Goal: Transaction & Acquisition: Download file/media

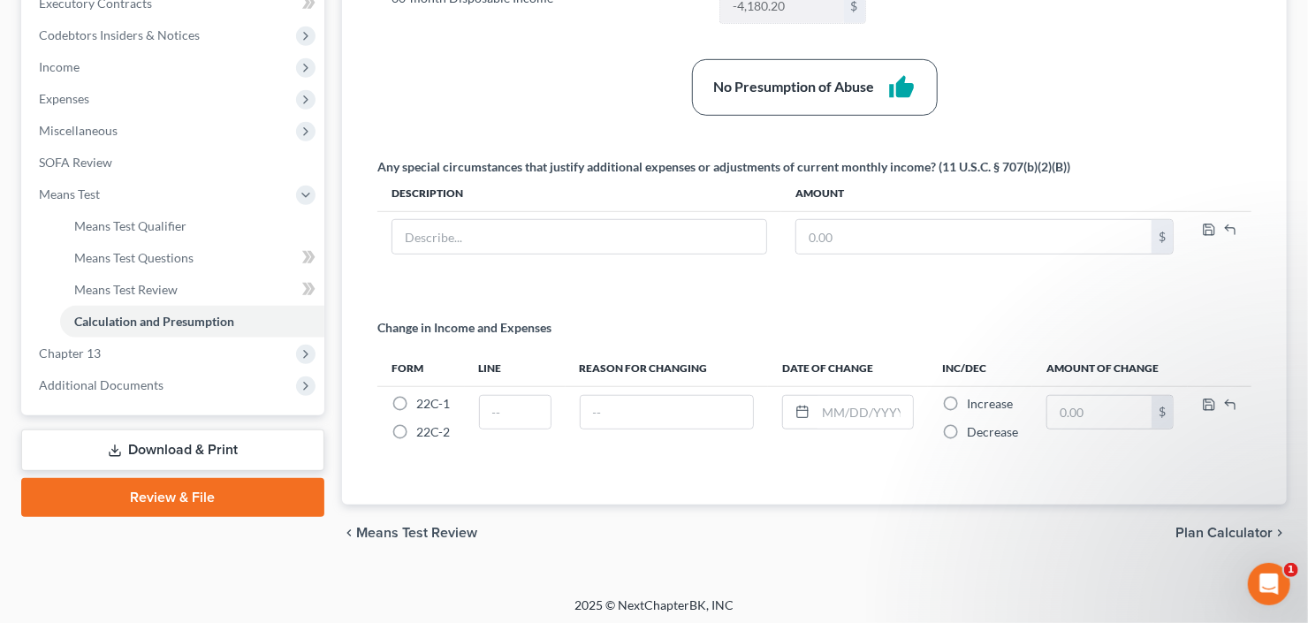
click at [60, 306] on link "Calculation and Presumption" at bounding box center [192, 322] width 264 height 32
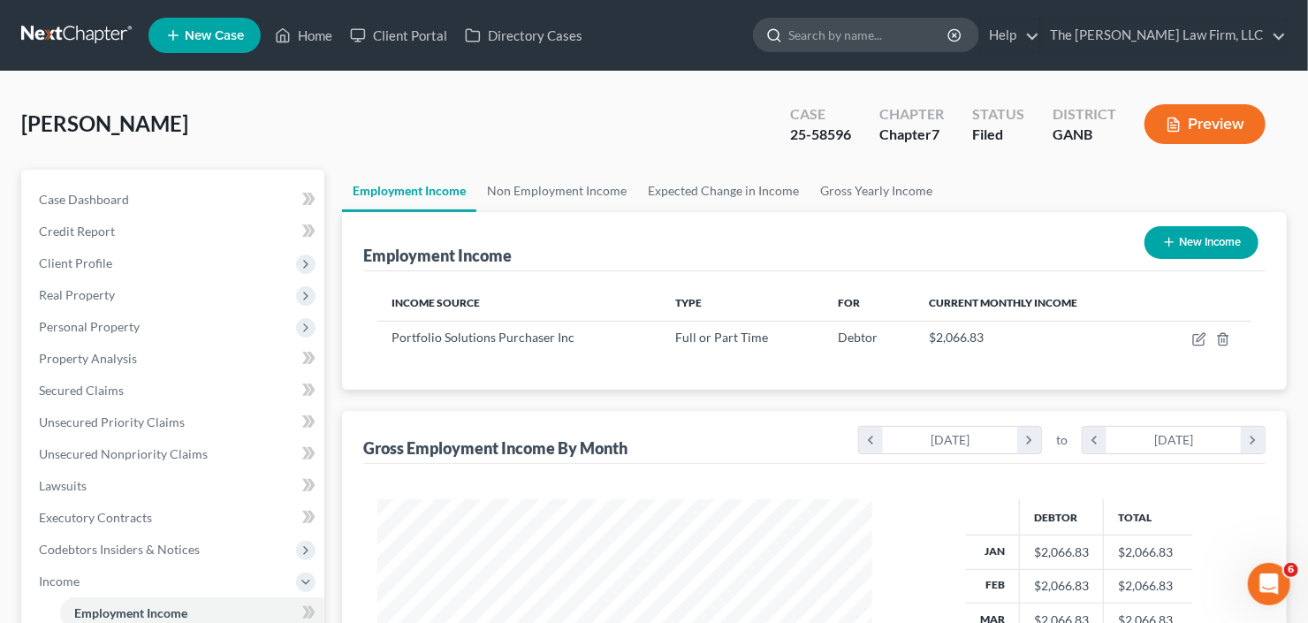
scroll to position [316, 530]
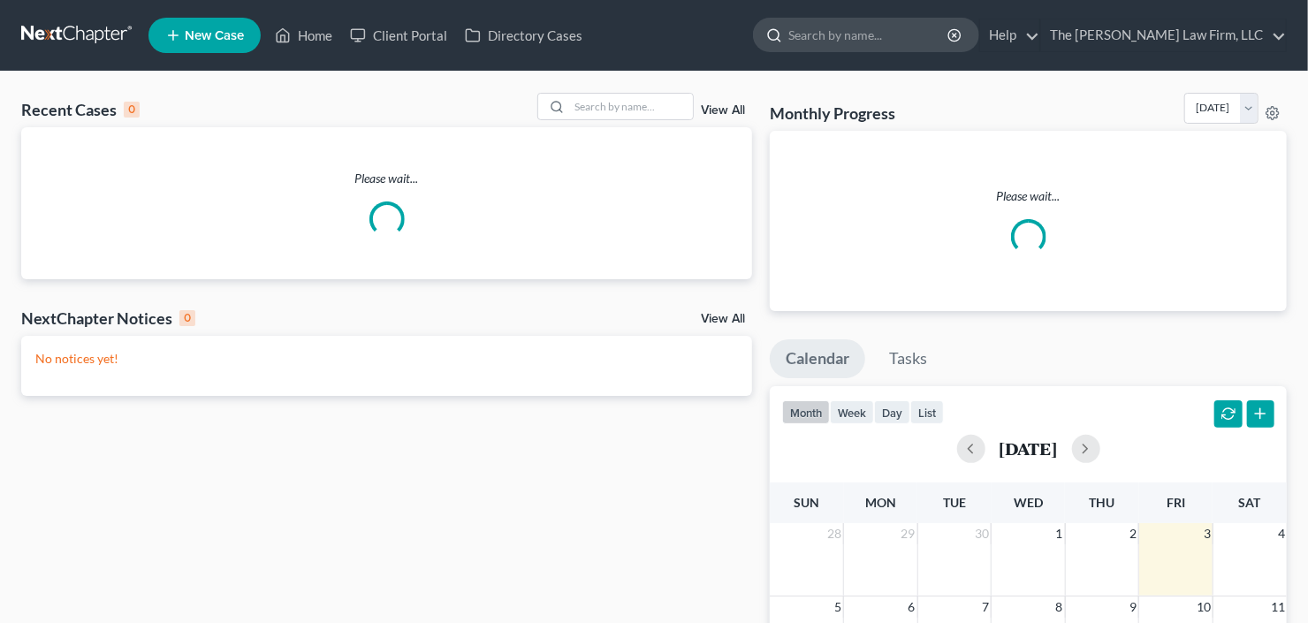
click at [907, 38] on input "search" at bounding box center [869, 35] width 162 height 33
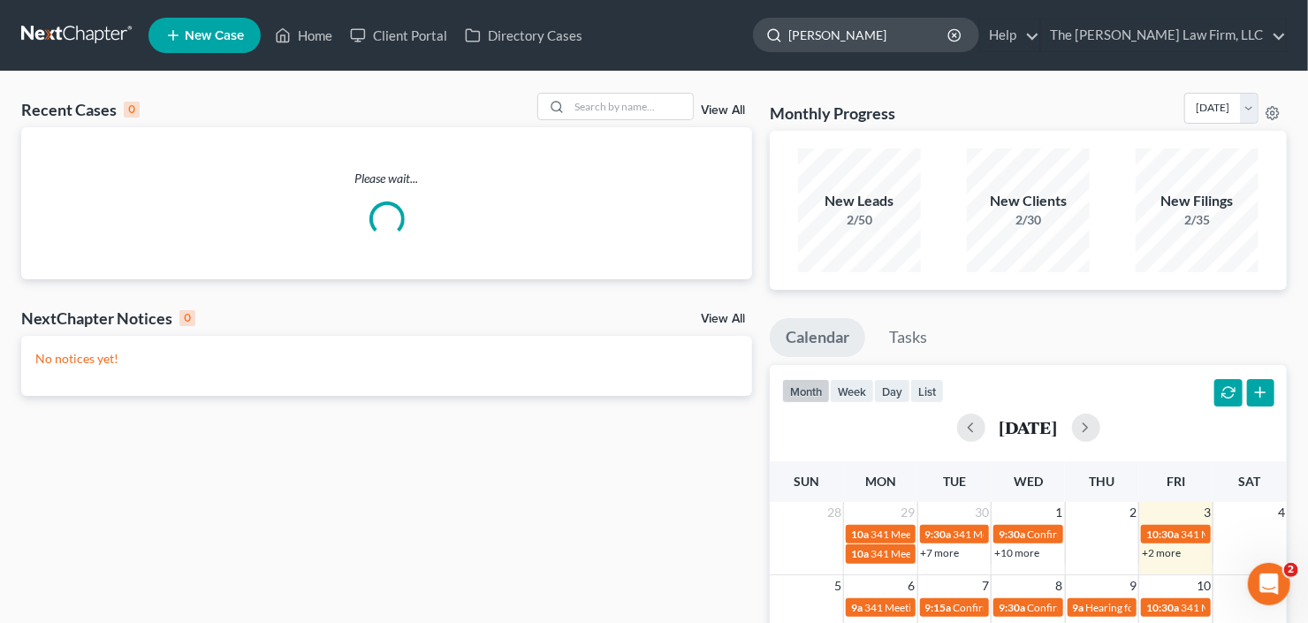
type input "[PERSON_NAME]"
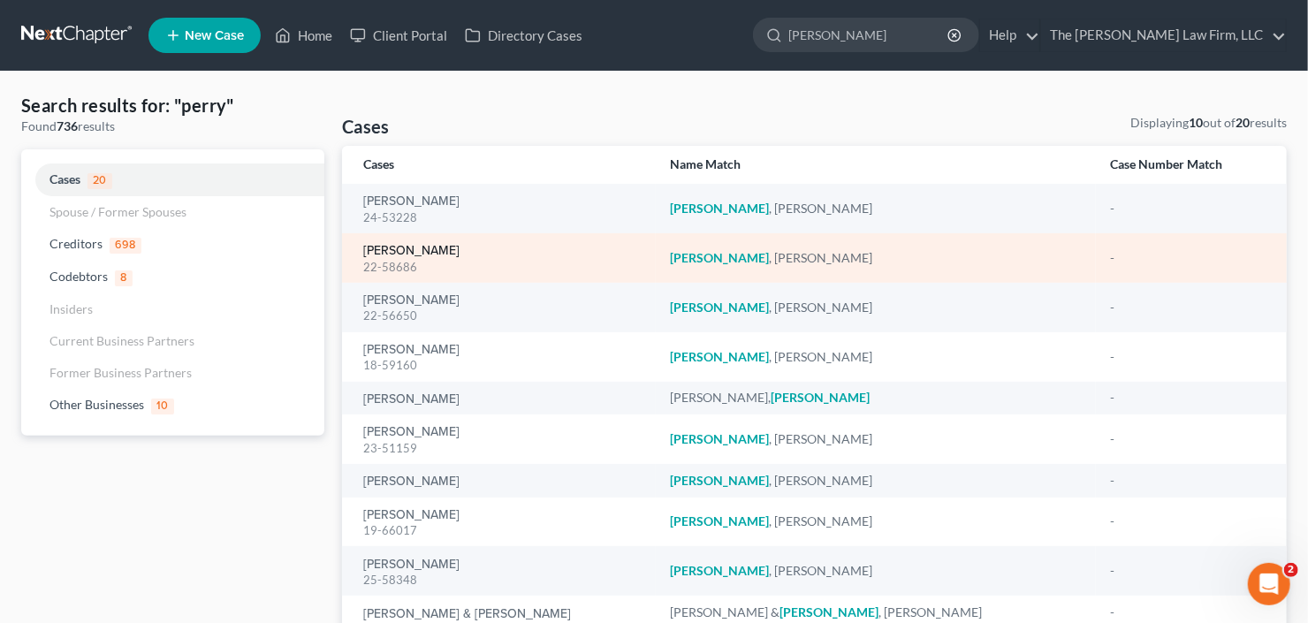
click at [378, 249] on link "[PERSON_NAME]" at bounding box center [411, 251] width 96 height 12
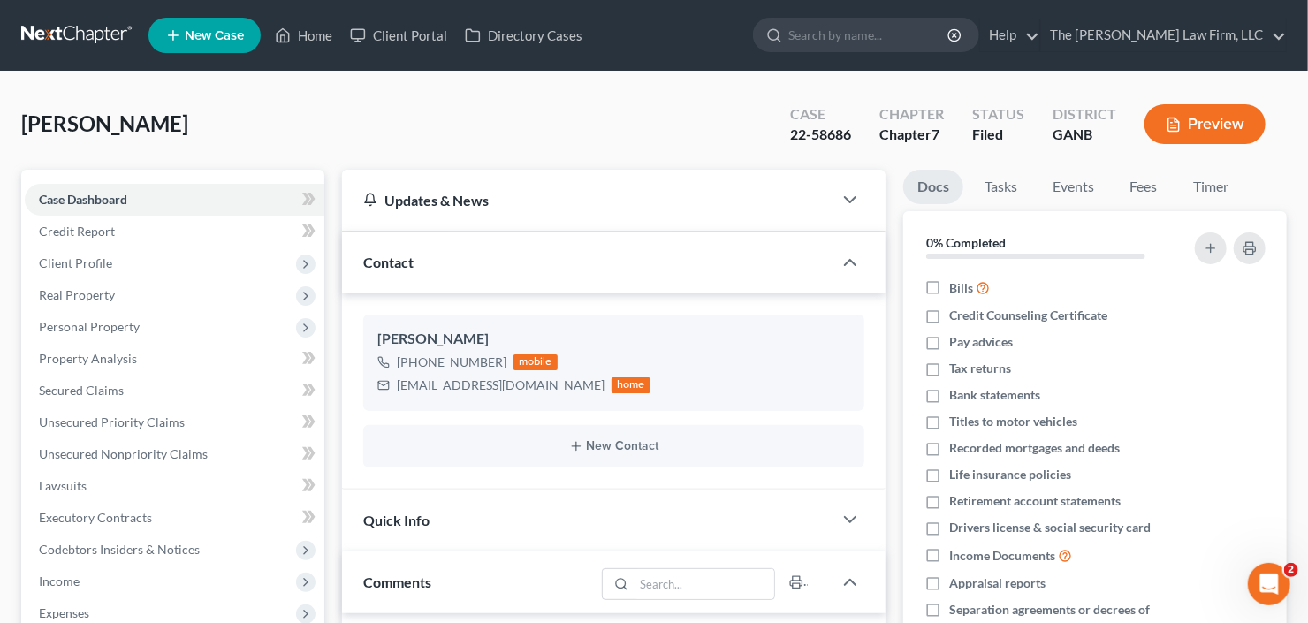
scroll to position [283, 0]
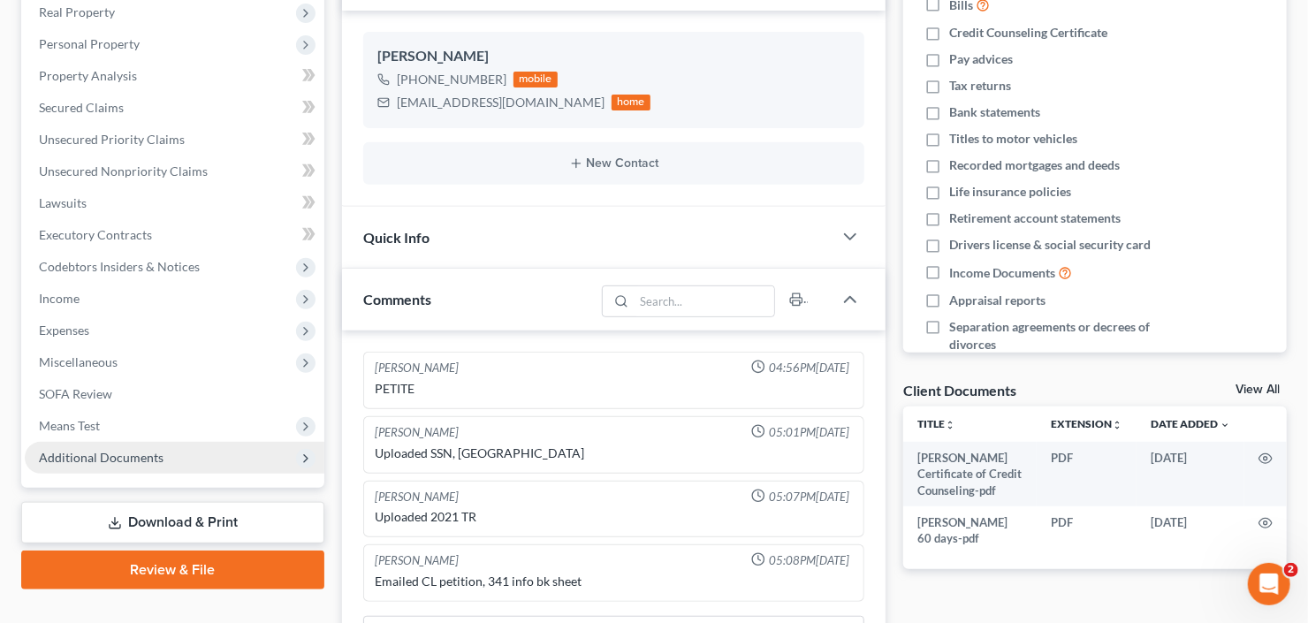
click at [92, 450] on span "Additional Documents" at bounding box center [101, 457] width 125 height 15
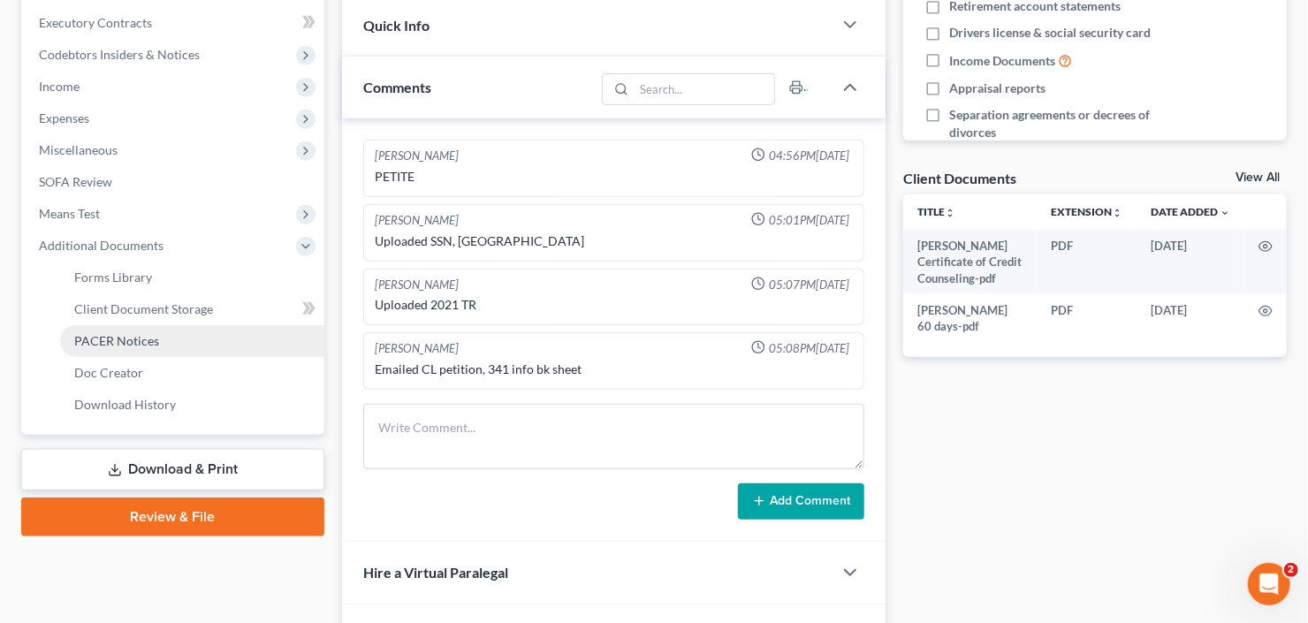
click at [153, 341] on span "PACER Notices" at bounding box center [116, 340] width 85 height 15
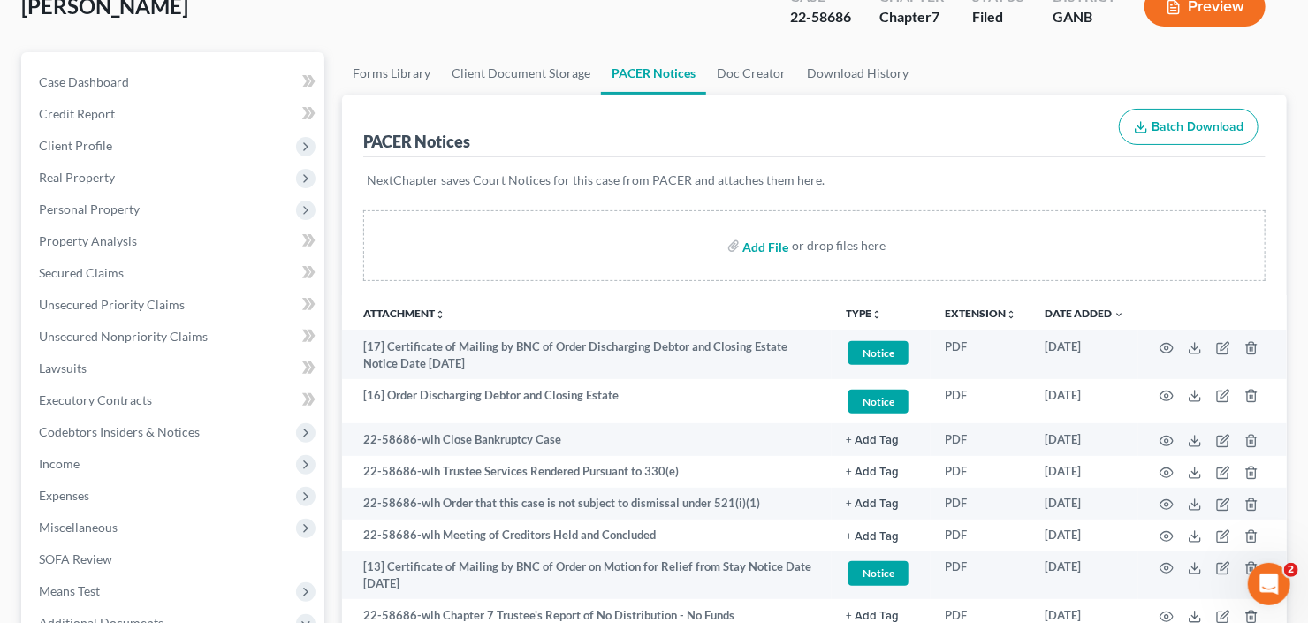
scroll to position [71, 0]
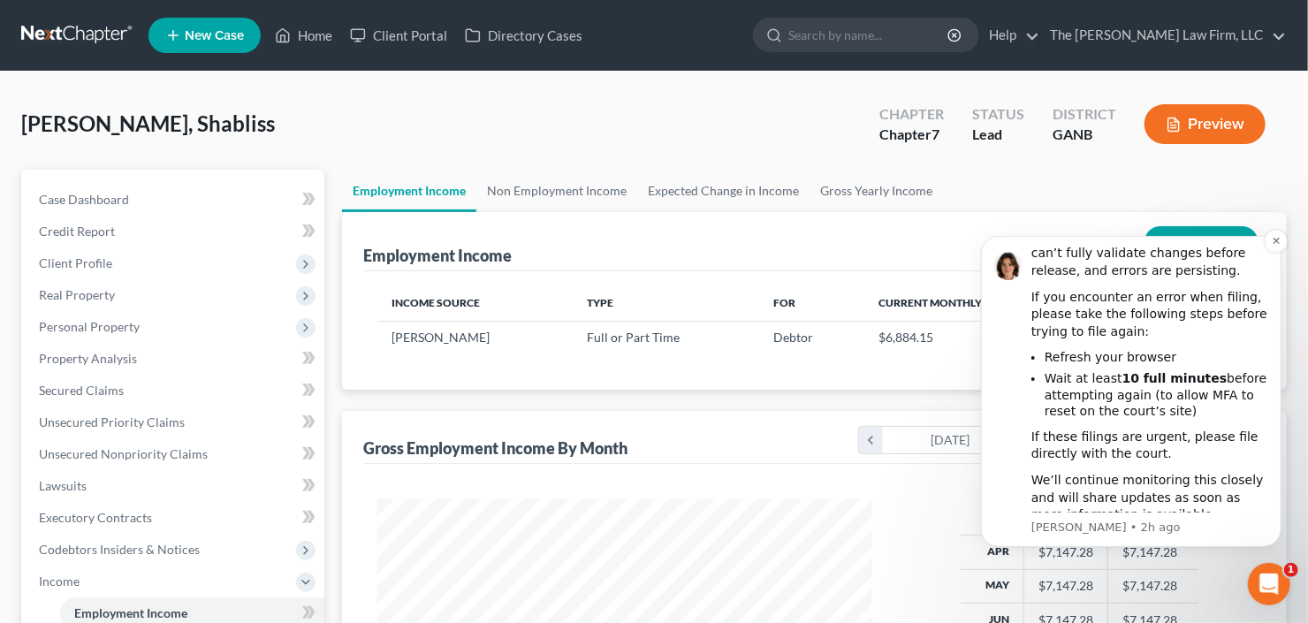
scroll to position [125, 0]
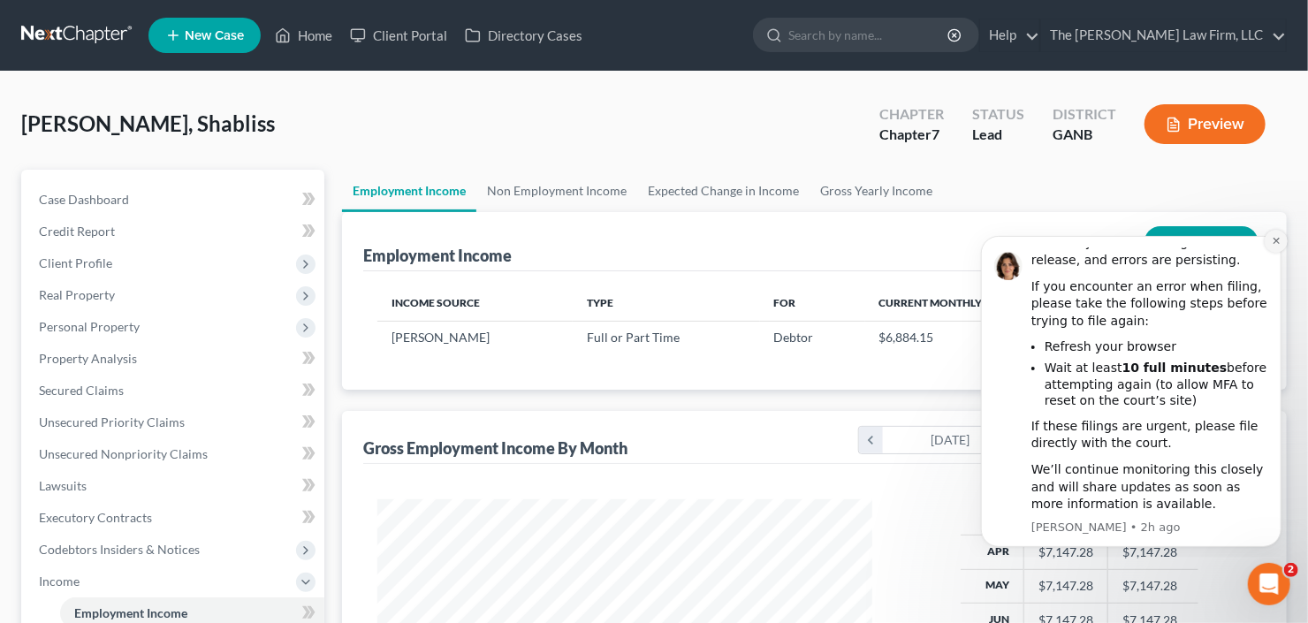
click at [1274, 239] on icon "Dismiss notification" at bounding box center [1275, 240] width 6 height 6
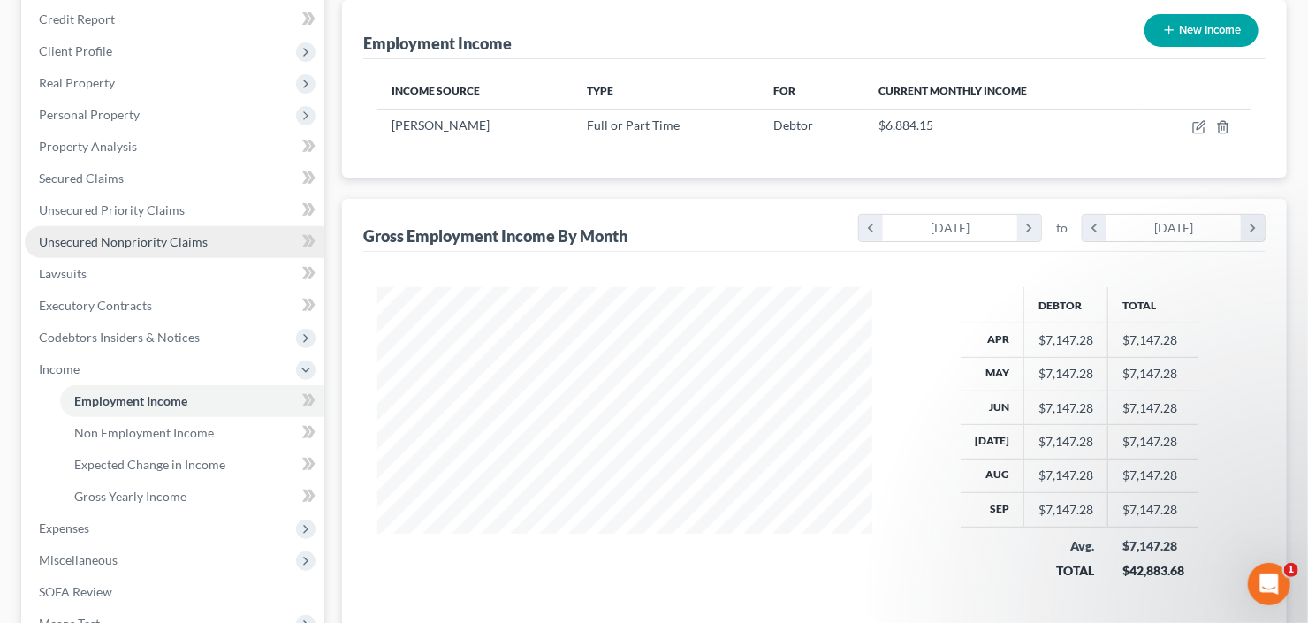
click at [122, 243] on span "Unsecured Nonpriority Claims" at bounding box center [123, 241] width 169 height 15
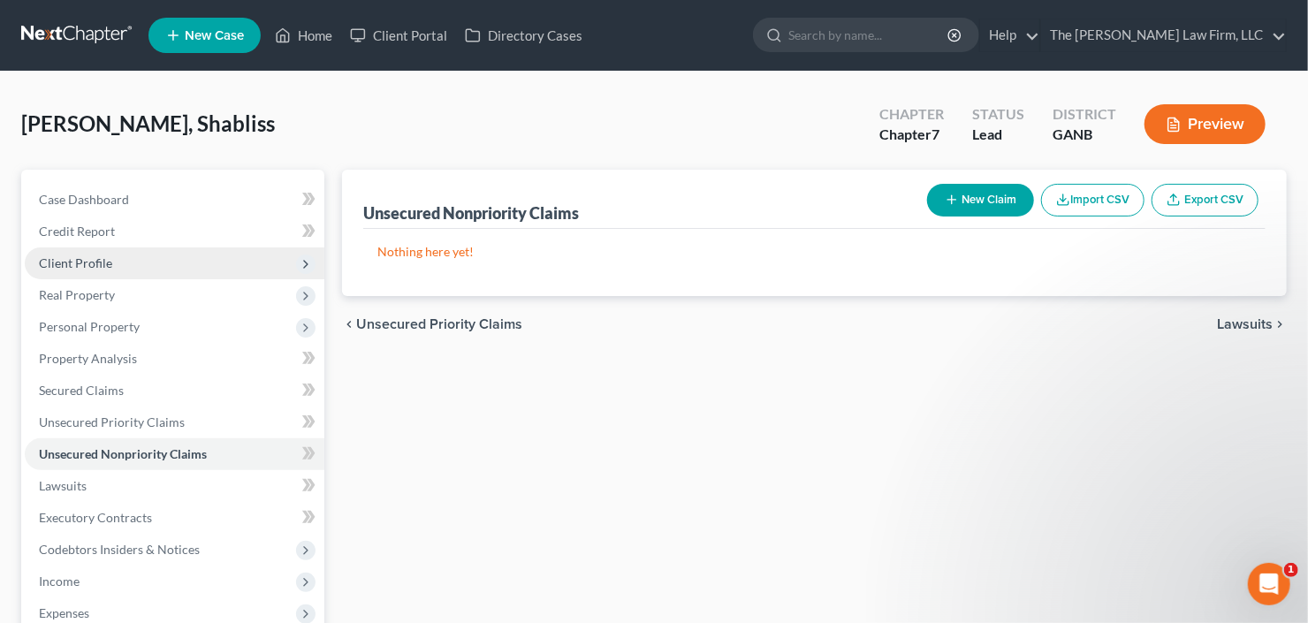
click at [122, 260] on span "Client Profile" at bounding box center [175, 263] width 300 height 32
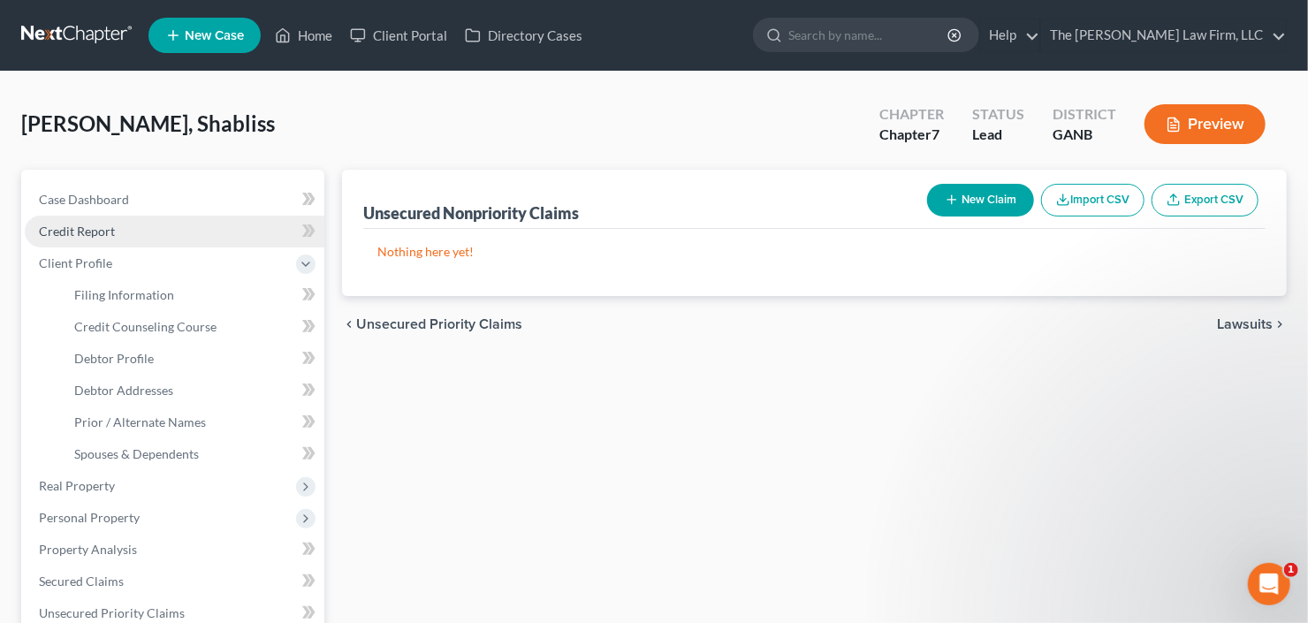
click at [137, 227] on link "Credit Report" at bounding box center [175, 232] width 300 height 32
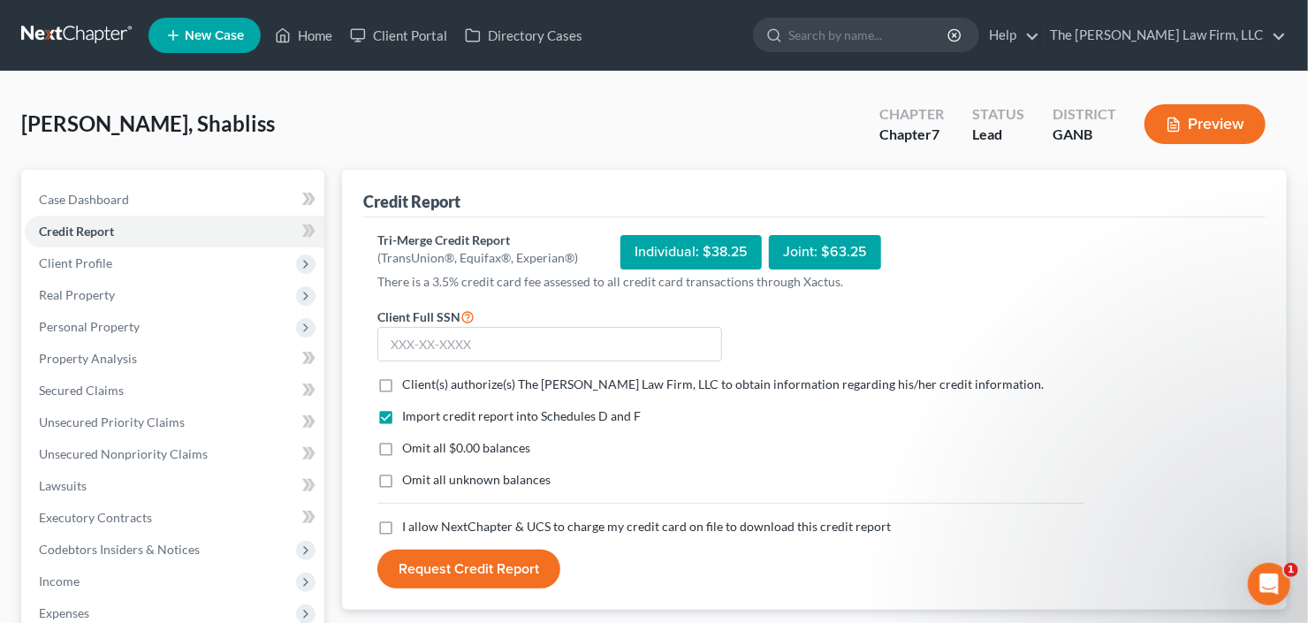
click at [402, 378] on label "Client(s) authorize(s) The Craig Black Law Firm, LLC to obtain information rega…" at bounding box center [723, 385] width 642 height 18
click at [409, 378] on input "Client(s) authorize(s) The Craig Black Law Firm, LLC to obtain information rega…" at bounding box center [414, 381] width 11 height 11
checkbox input "true"
click at [402, 527] on label "I allow NextChapter & UCS to charge my credit card on file to download this cre…" at bounding box center [646, 527] width 489 height 18
click at [409, 527] on input "I allow NextChapter & UCS to charge my credit card on file to download this cre…" at bounding box center [414, 523] width 11 height 11
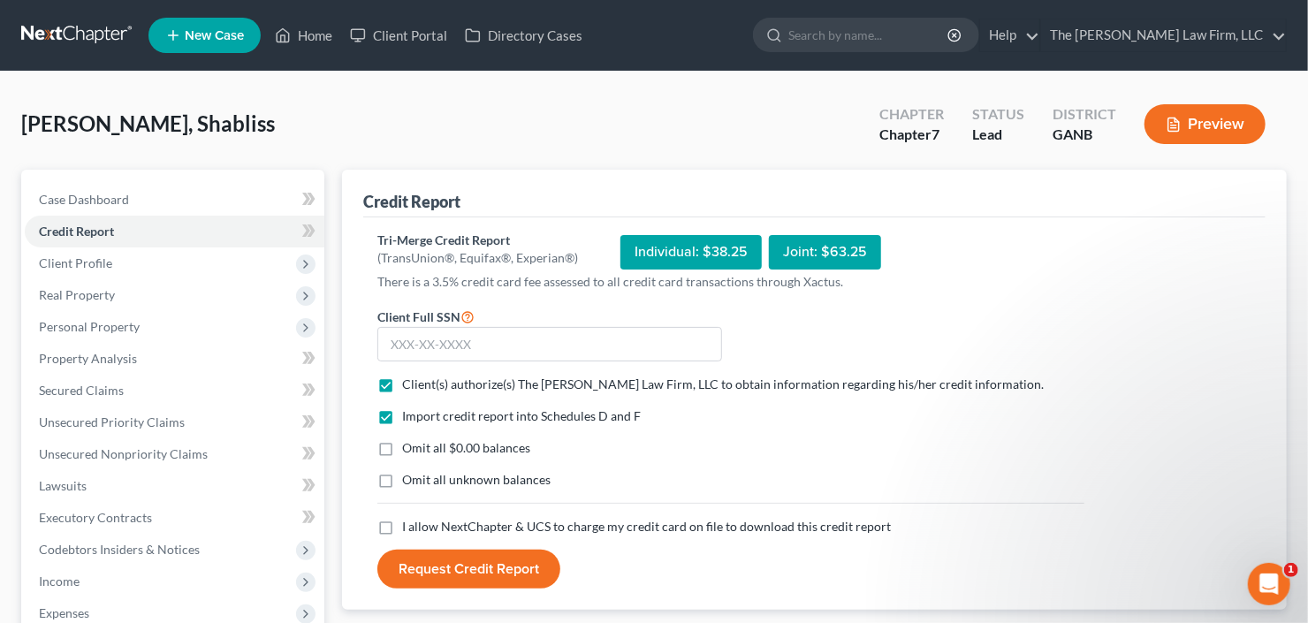
checkbox input "true"
click at [429, 342] on input "text" at bounding box center [549, 344] width 345 height 35
click at [462, 345] on input "text" at bounding box center [549, 344] width 345 height 35
type input "630-34-6303"
click at [377, 550] on button "Request Credit Report" at bounding box center [468, 569] width 183 height 39
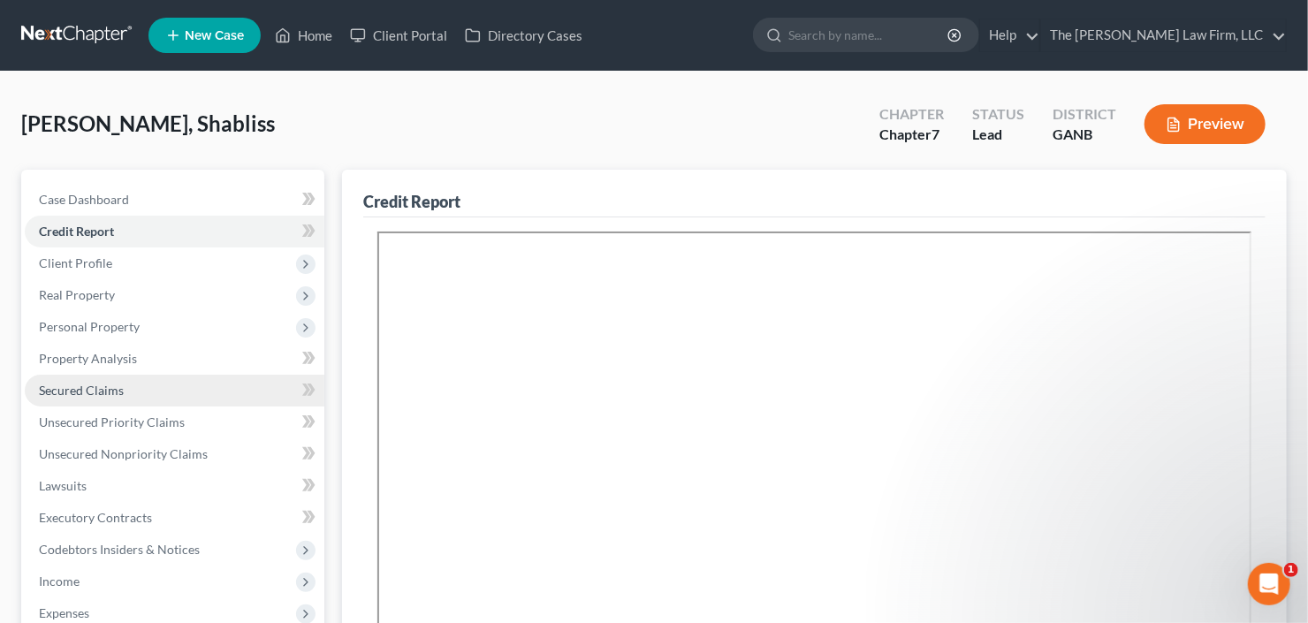
click at [61, 388] on span "Secured Claims" at bounding box center [81, 390] width 85 height 15
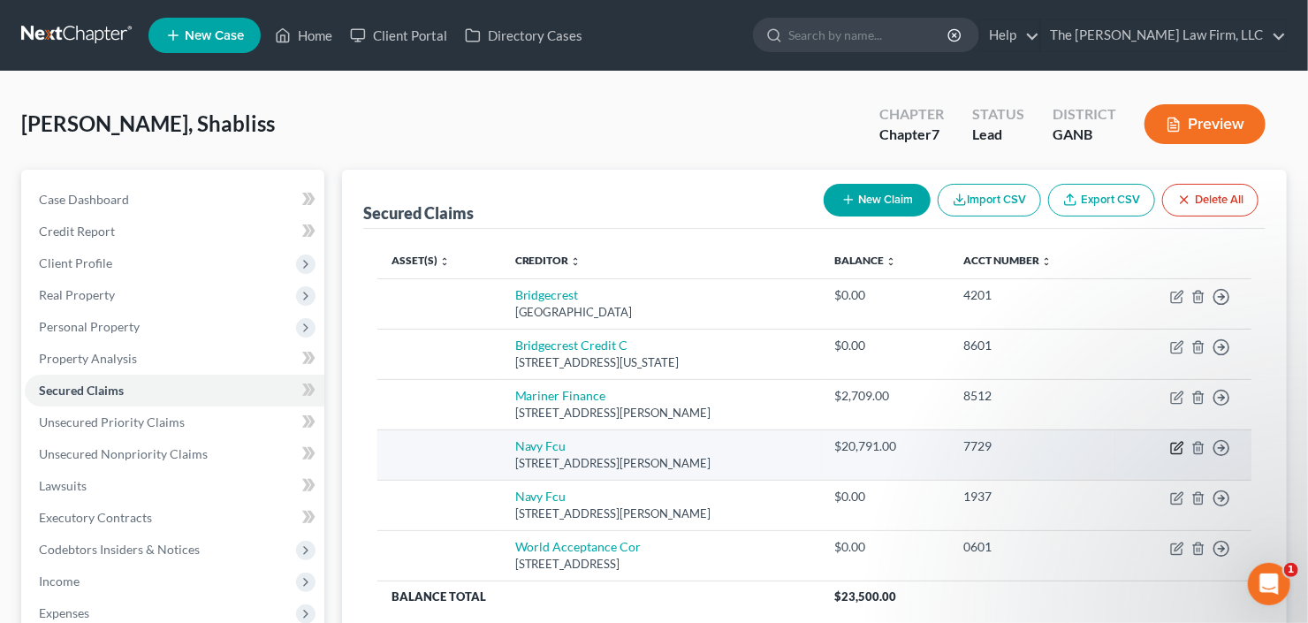
click at [1172, 445] on icon "button" at bounding box center [1177, 448] width 14 height 14
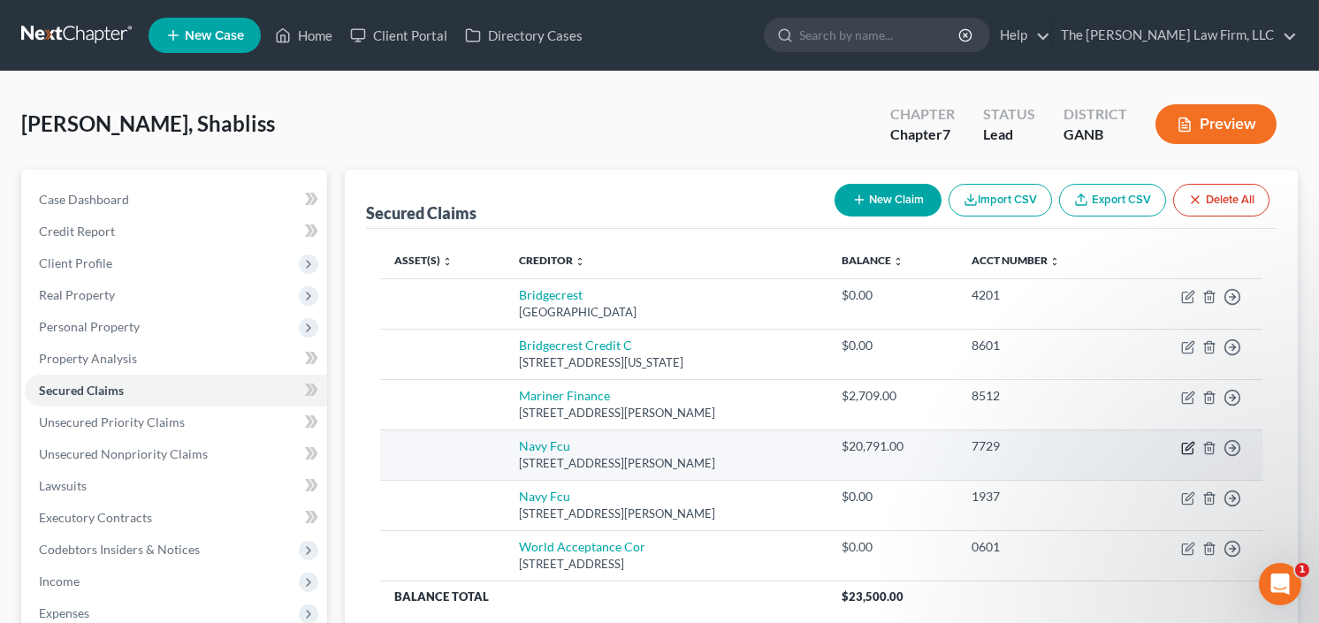
select select "48"
select select "0"
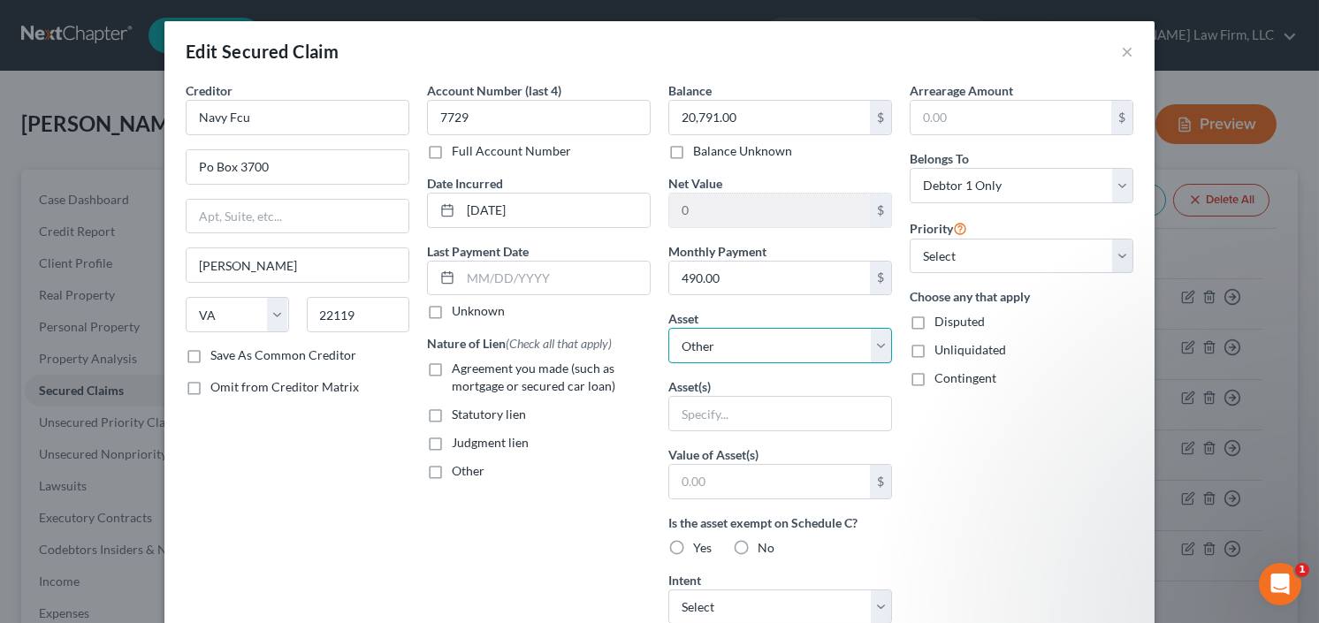
click at [787, 342] on select "Select Other Multiple Assets Household Goods - All household goods and furnitur…" at bounding box center [780, 345] width 224 height 35
select select "4"
click at [668, 328] on select "Select Other Multiple Assets Household Goods - All household goods and furnitur…" at bounding box center [780, 345] width 224 height 35
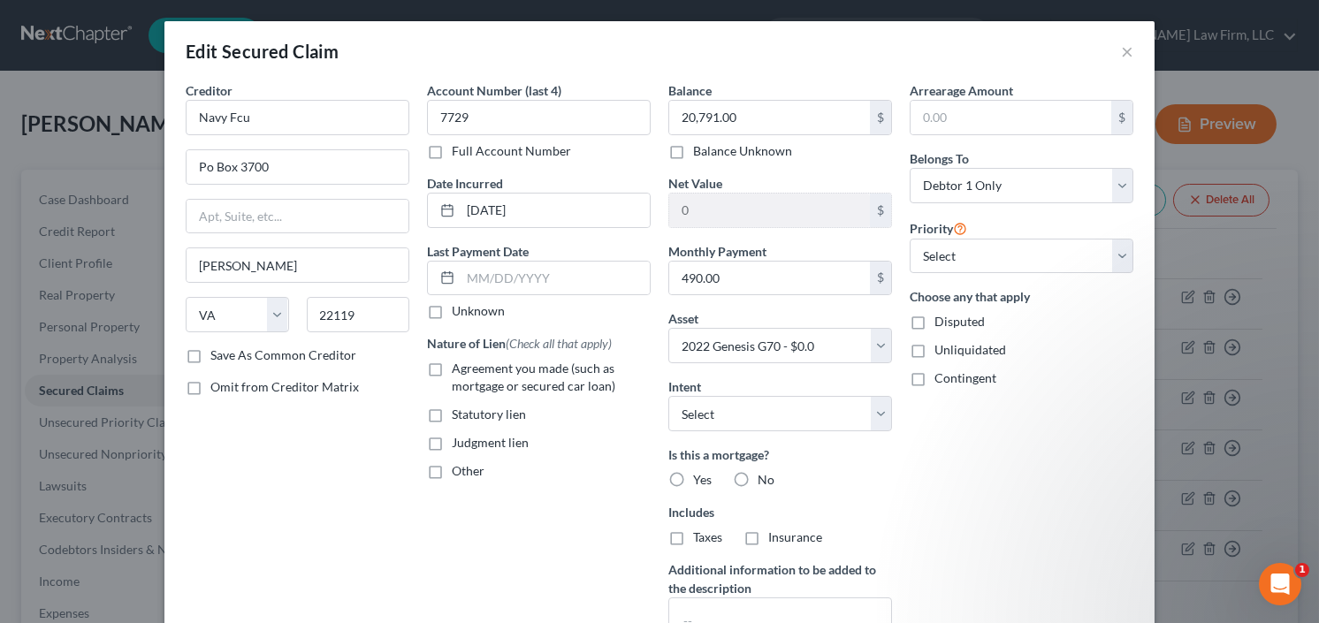
click at [452, 371] on label "Agreement you made (such as mortgage or secured car loan)" at bounding box center [551, 377] width 199 height 35
click at [459, 371] on input "Agreement you made (such as mortgage or secured car loan)" at bounding box center [464, 365] width 11 height 11
checkbox input "true"
click at [757, 475] on label "No" at bounding box center [765, 480] width 17 height 18
click at [764, 475] on input "No" at bounding box center [769, 476] width 11 height 11
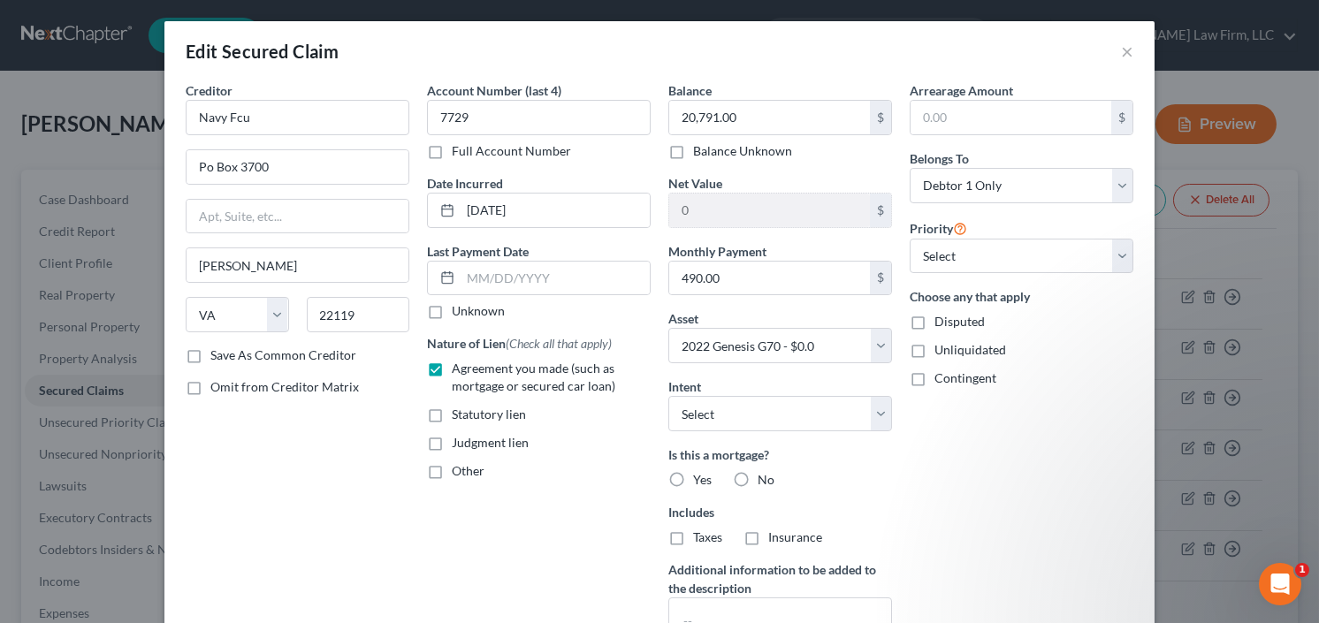
radio input "true"
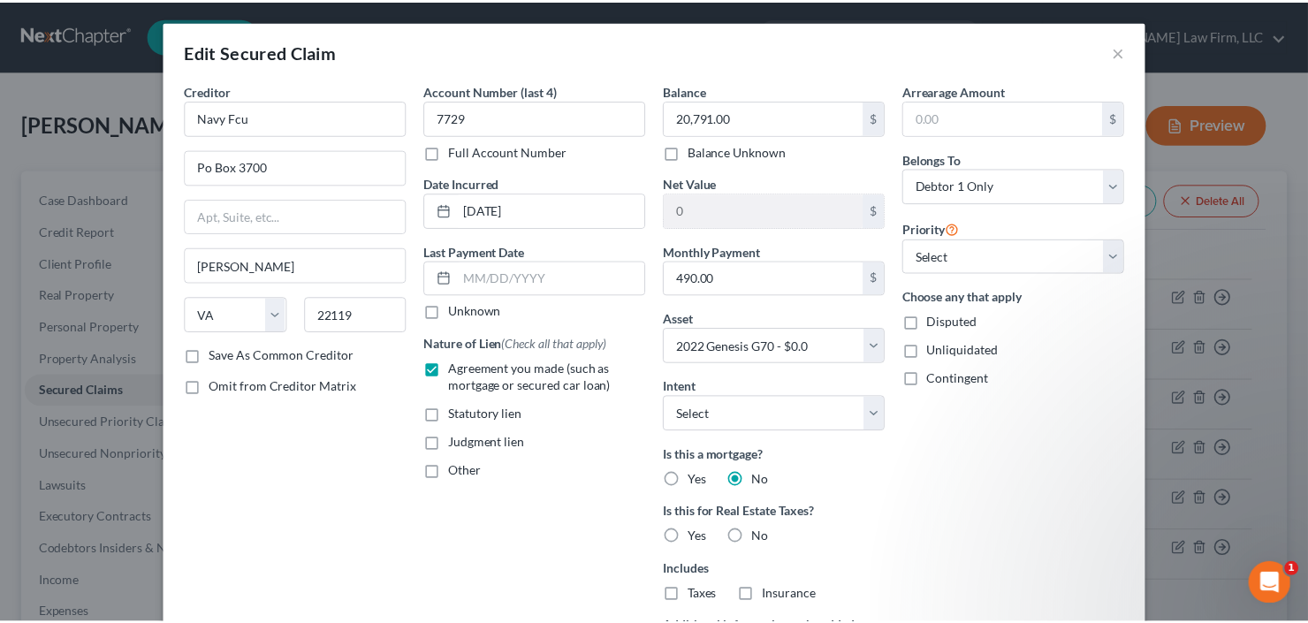
scroll to position [270, 0]
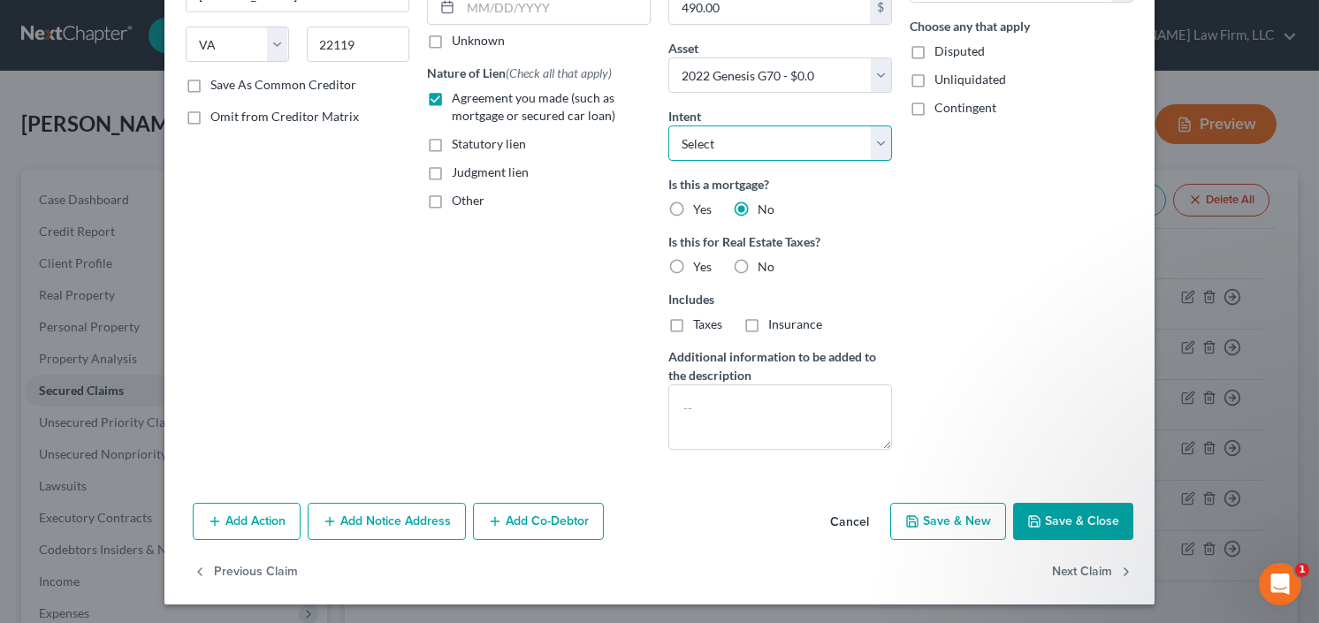
click at [737, 146] on select "Select Surrender Redeem Reaffirm Avoid Other" at bounding box center [780, 142] width 224 height 35
select select "2"
click at [668, 125] on select "Select Surrender Redeem Reaffirm Avoid Other" at bounding box center [780, 142] width 224 height 35
click at [1061, 521] on button "Save & Close" at bounding box center [1073, 521] width 120 height 37
select select
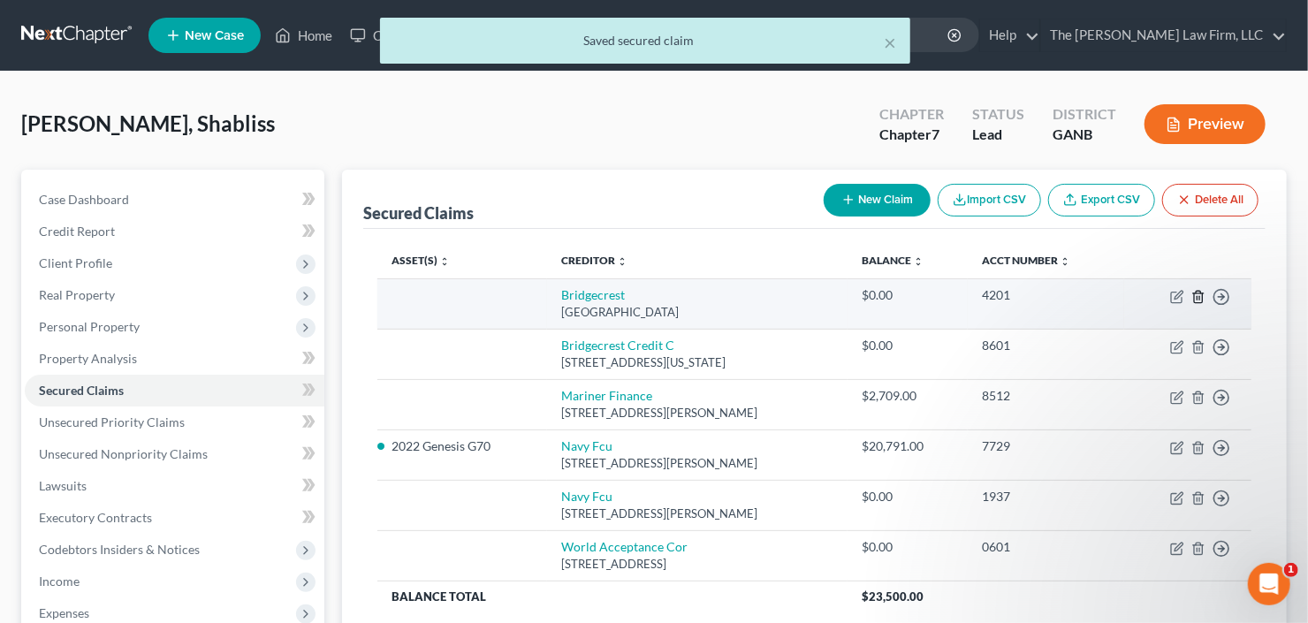
click at [1195, 297] on icon "button" at bounding box center [1198, 296] width 8 height 11
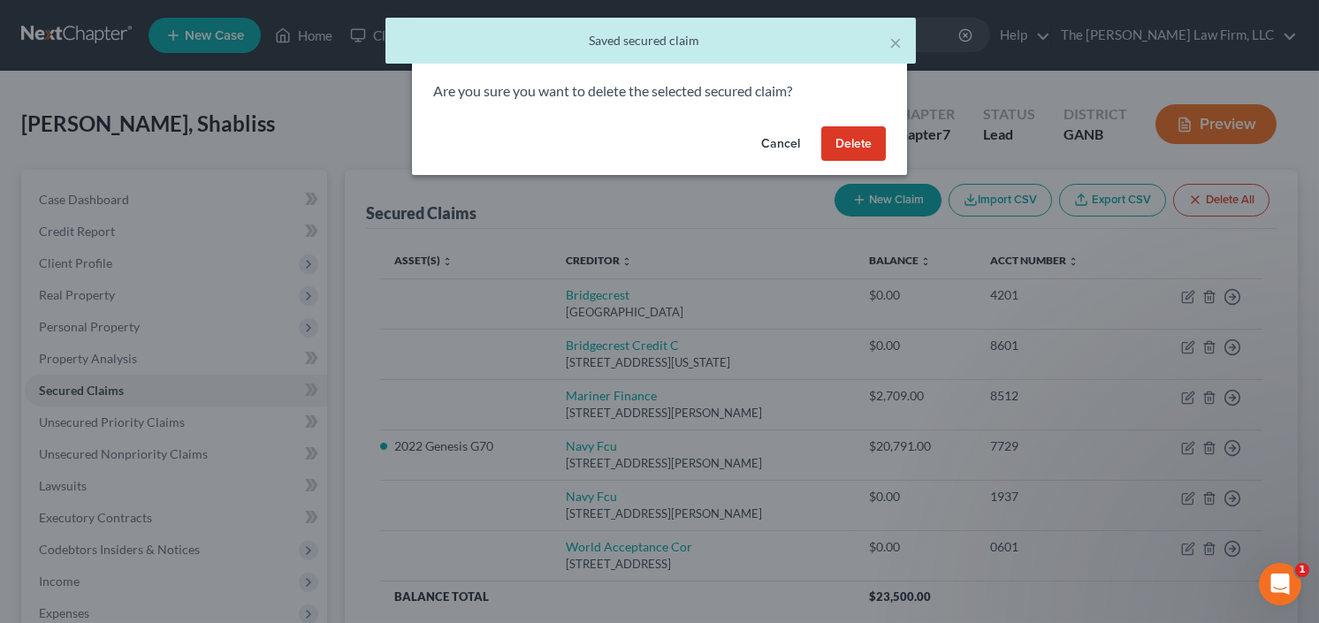
click at [855, 147] on button "Delete" at bounding box center [853, 143] width 65 height 35
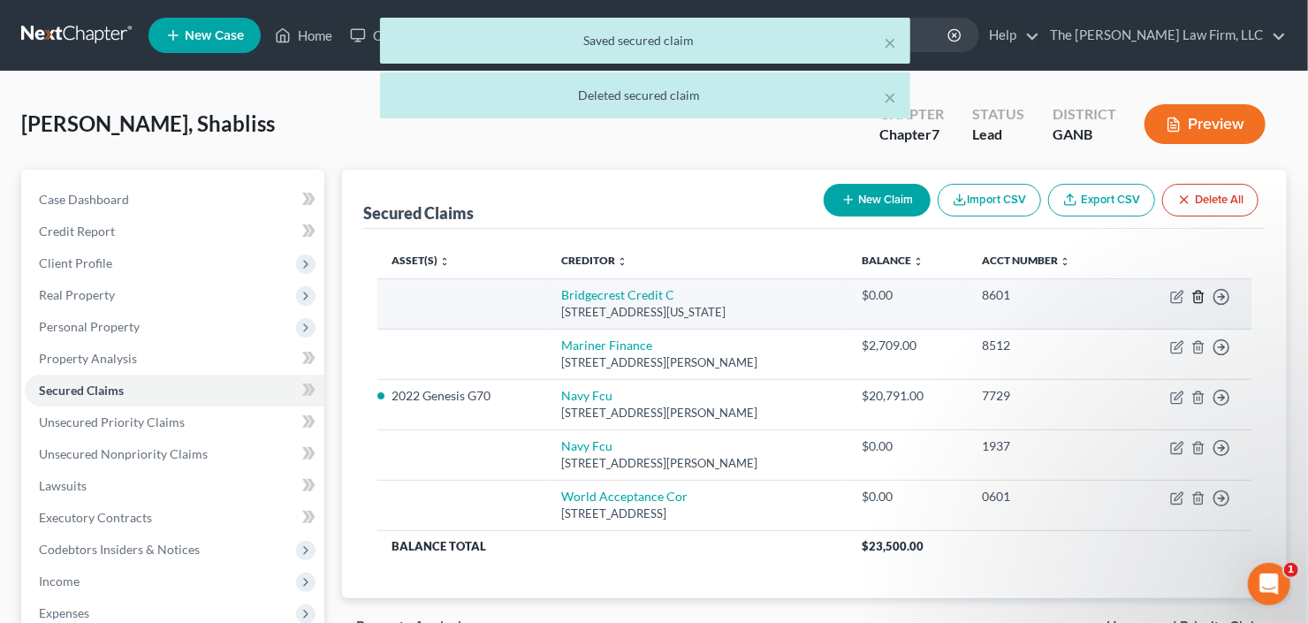
click at [1201, 293] on icon "button" at bounding box center [1198, 297] width 14 height 14
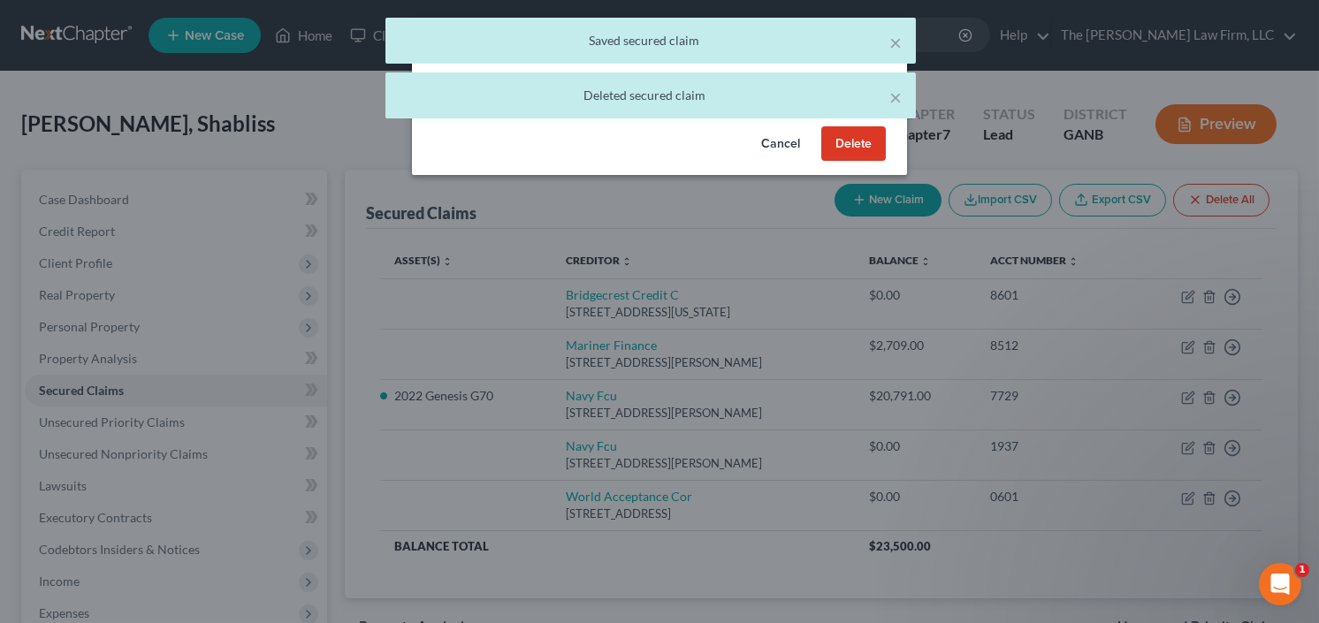
drag, startPoint x: 840, startPoint y: 139, endPoint x: 923, endPoint y: 180, distance: 92.9
click at [840, 139] on button "Delete" at bounding box center [853, 143] width 65 height 35
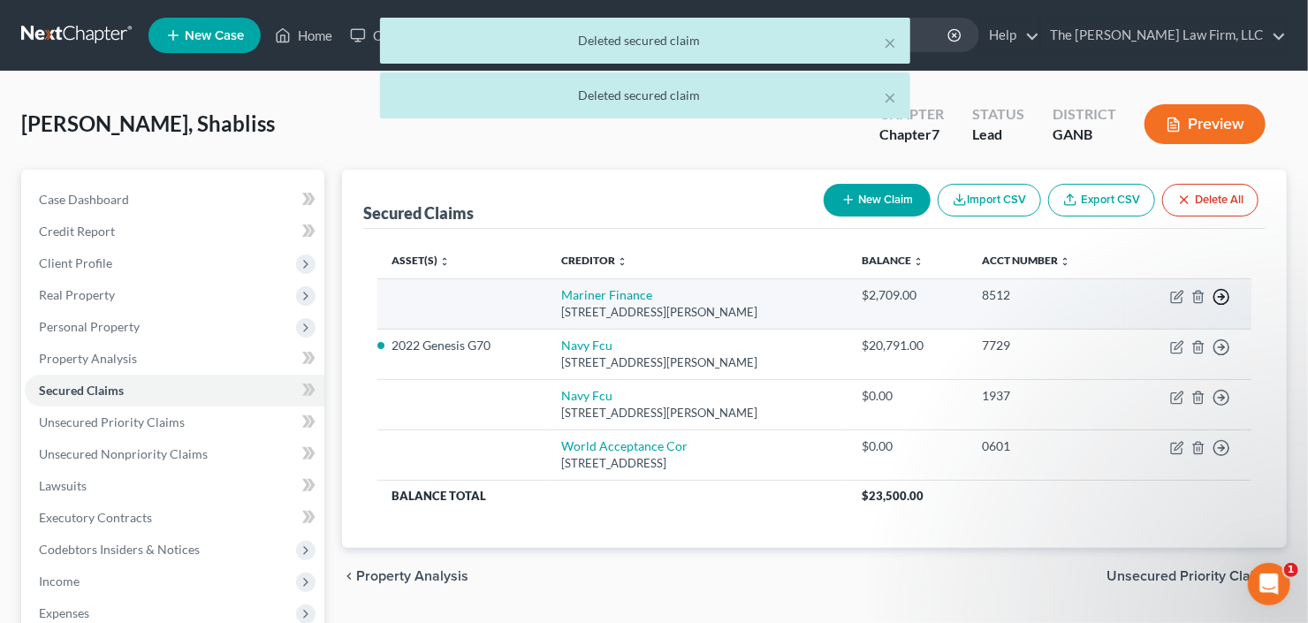
click at [1222, 301] on icon "button" at bounding box center [1222, 297] width 18 height 18
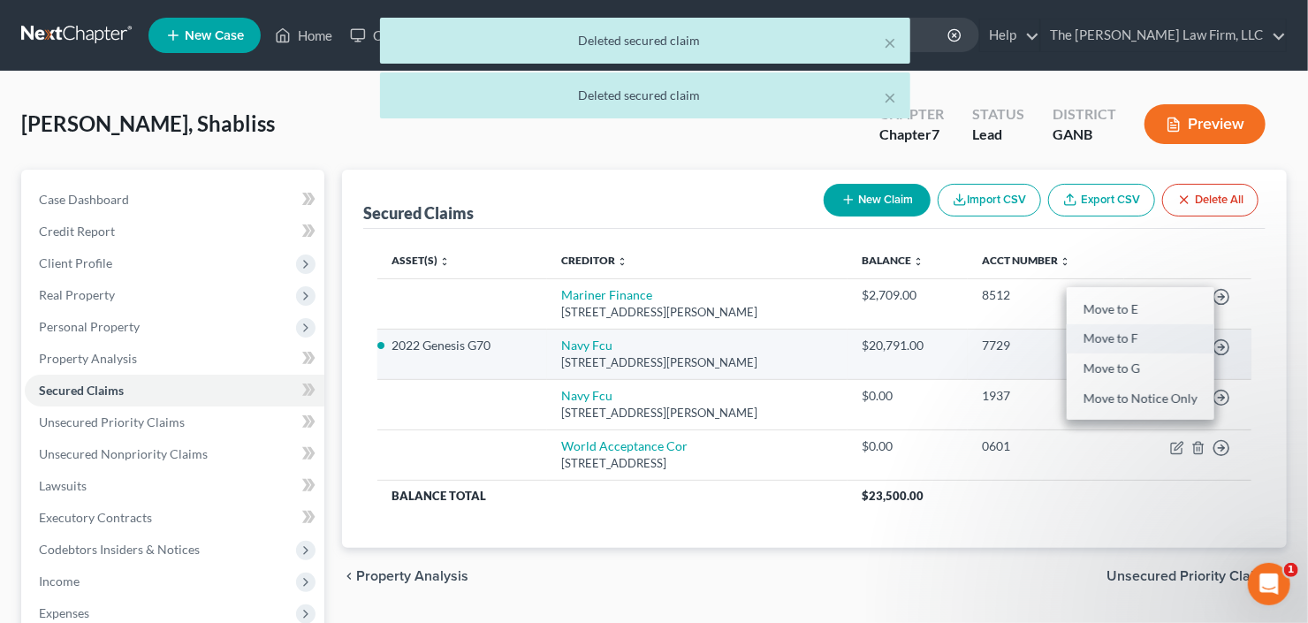
click at [1112, 336] on link "Move to F" at bounding box center [1141, 339] width 148 height 30
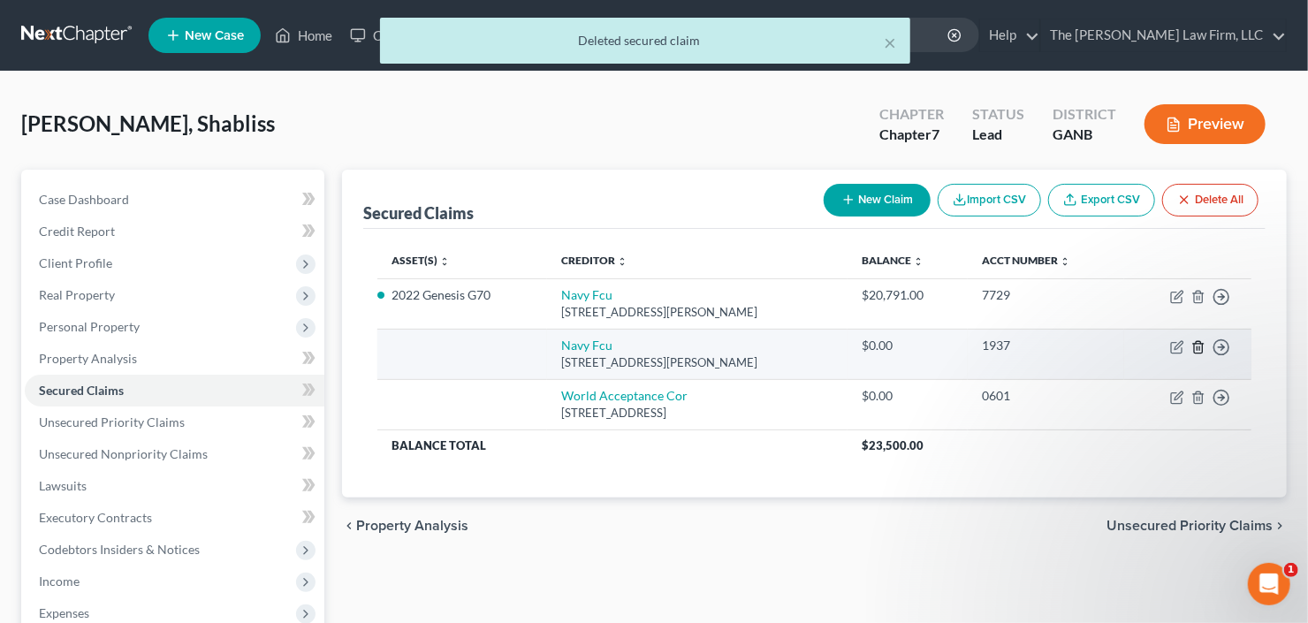
click at [1196, 346] on icon "button" at bounding box center [1198, 347] width 14 height 14
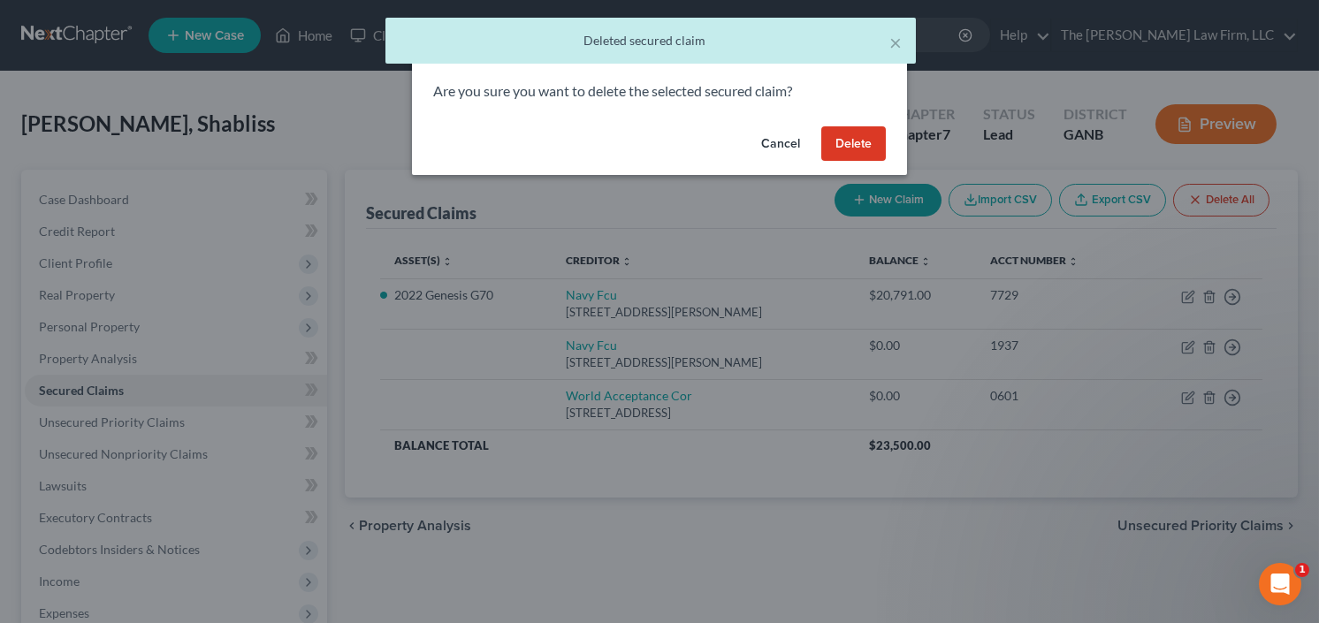
click at [850, 147] on button "Delete" at bounding box center [853, 143] width 65 height 35
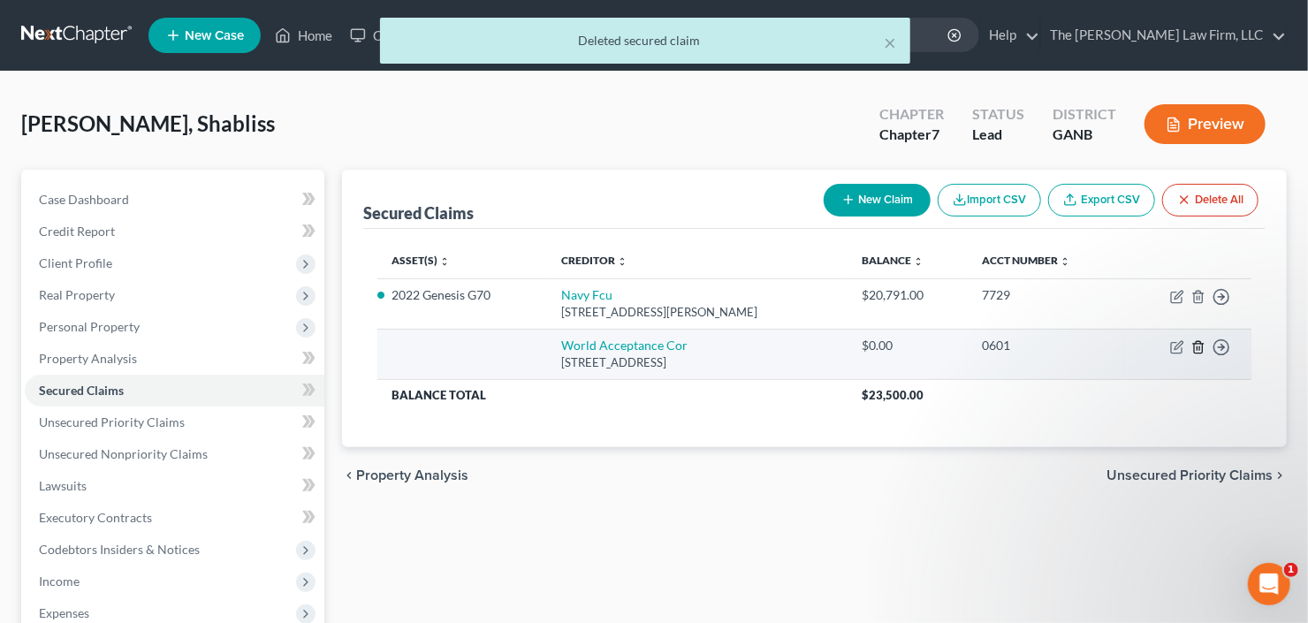
click at [1191, 346] on icon "button" at bounding box center [1198, 347] width 14 height 14
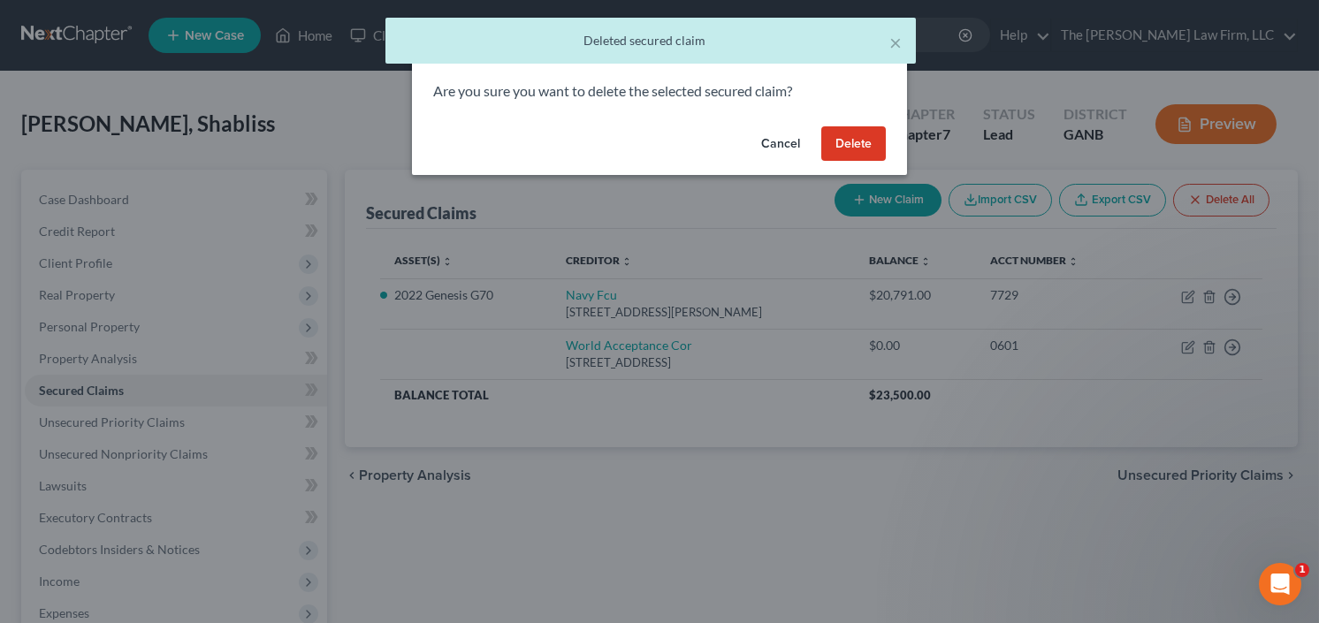
click at [870, 132] on button "Delete" at bounding box center [853, 143] width 65 height 35
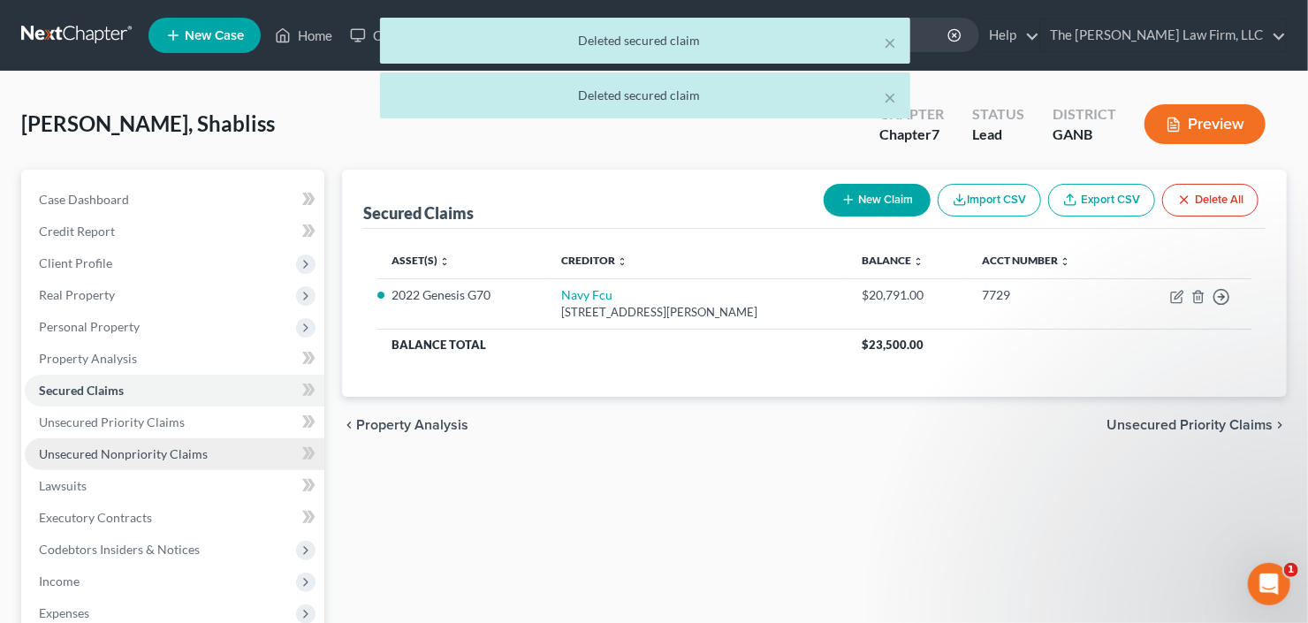
click at [158, 451] on span "Unsecured Nonpriority Claims" at bounding box center [123, 453] width 169 height 15
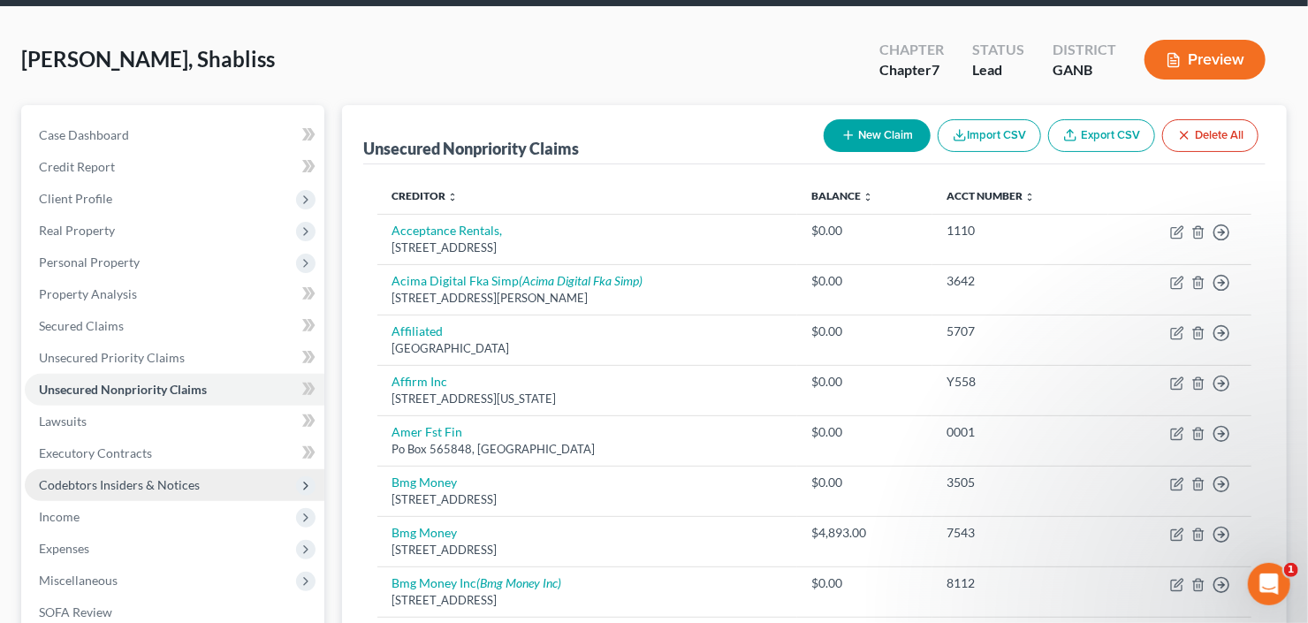
scroll to position [141, 0]
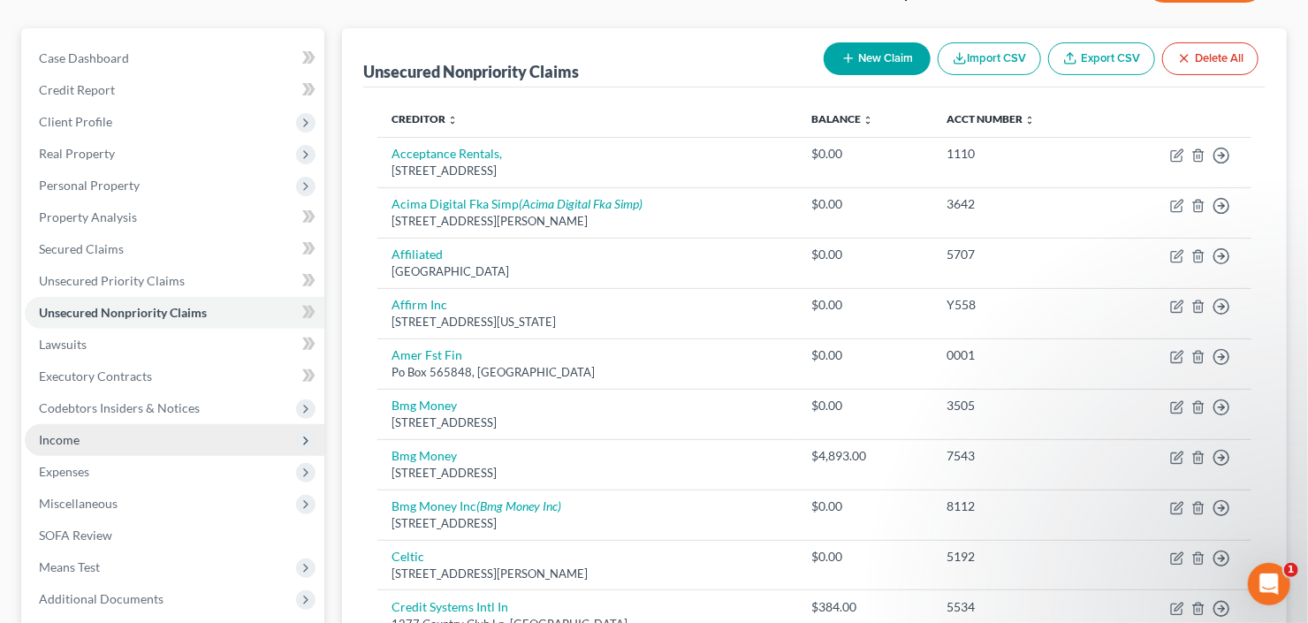
click at [74, 434] on span "Income" at bounding box center [59, 439] width 41 height 15
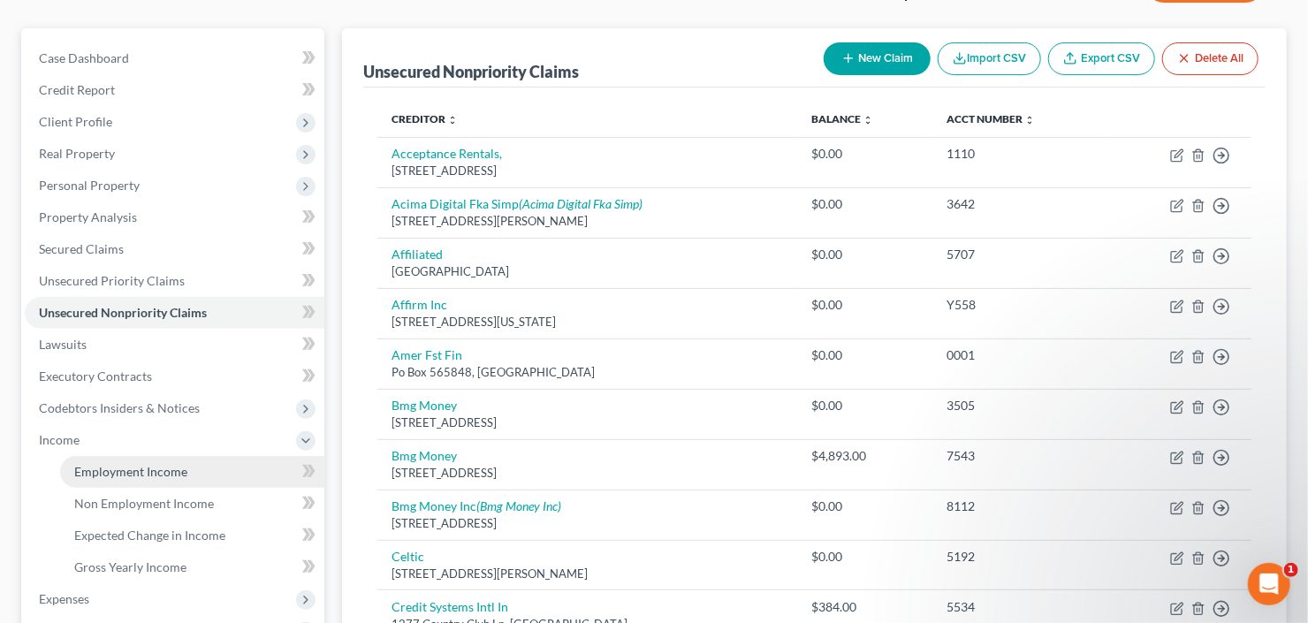
click at [90, 464] on span "Employment Income" at bounding box center [130, 471] width 113 height 15
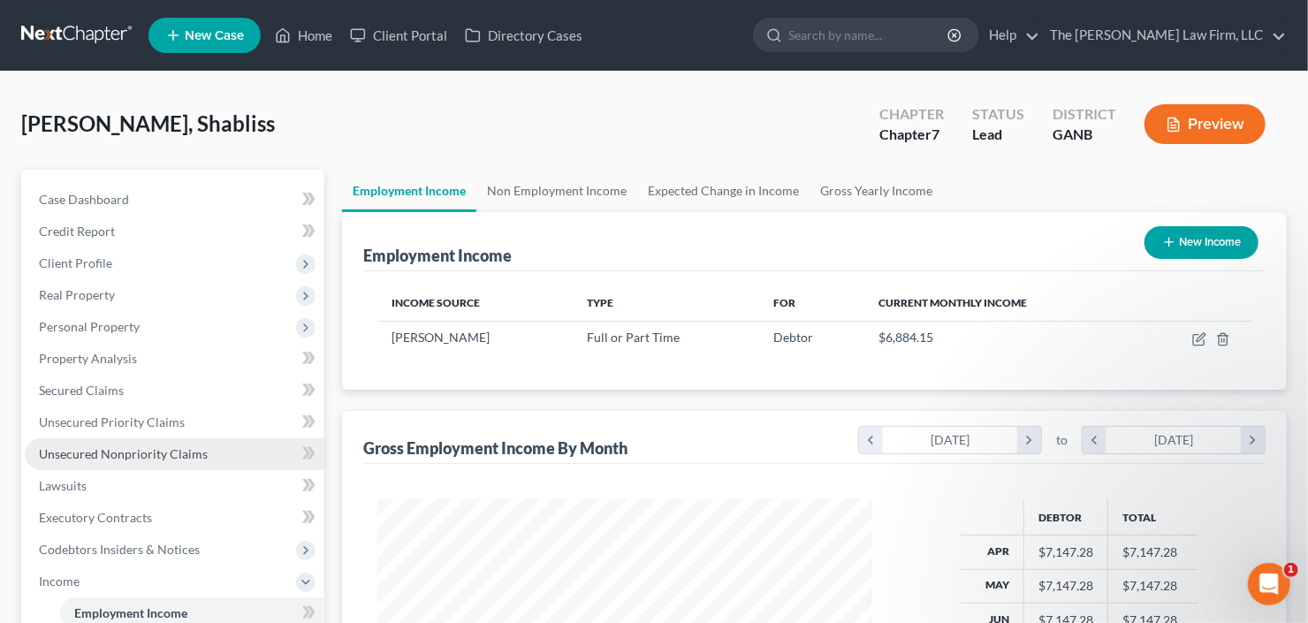
scroll to position [316, 530]
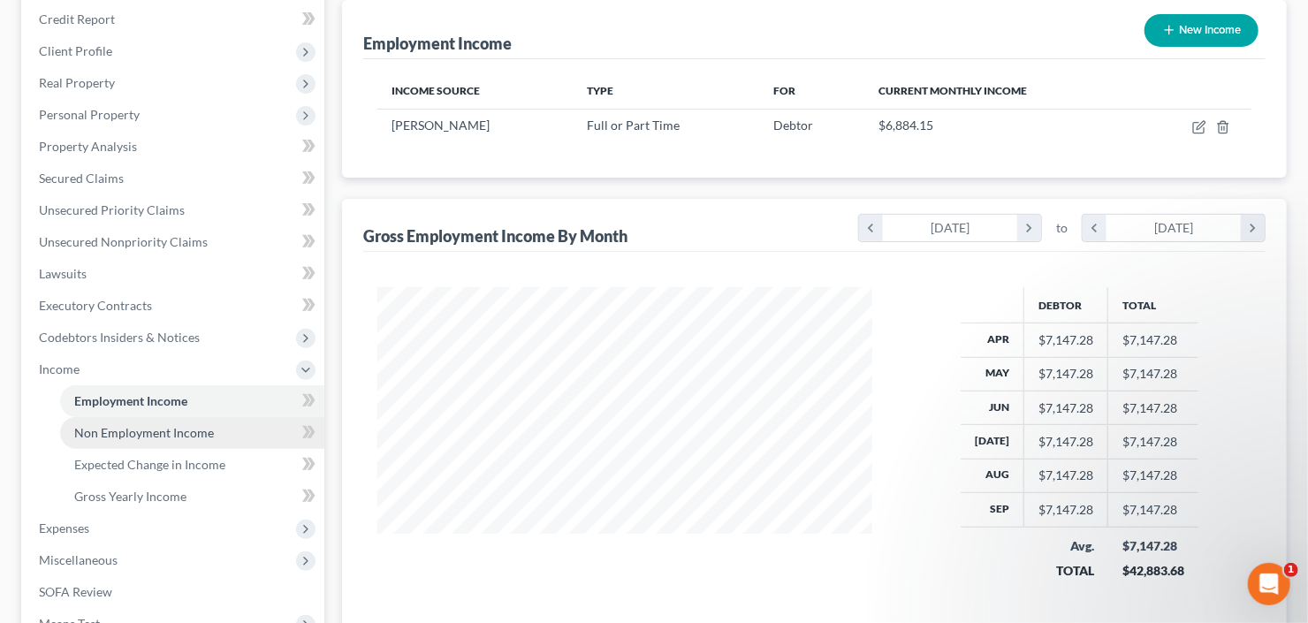
drag, startPoint x: 141, startPoint y: 425, endPoint x: 150, endPoint y: 423, distance: 9.0
click at [142, 427] on span "Non Employment Income" at bounding box center [144, 432] width 140 height 15
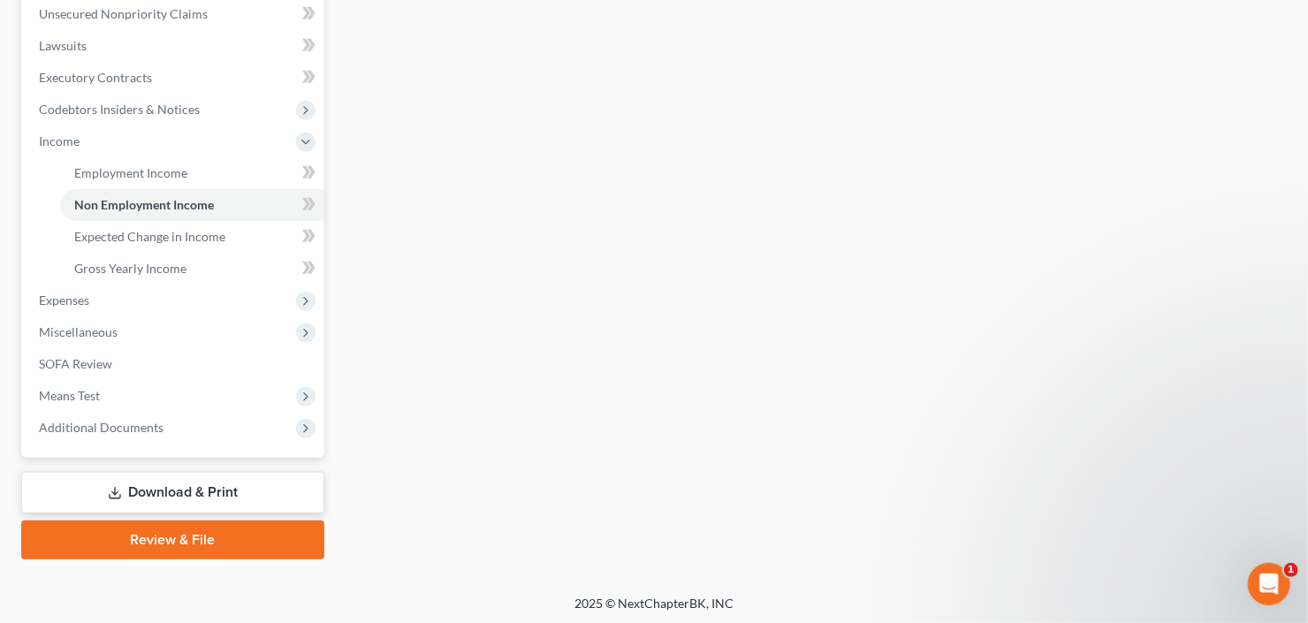
click at [163, 490] on link "Download & Print" at bounding box center [172, 493] width 303 height 42
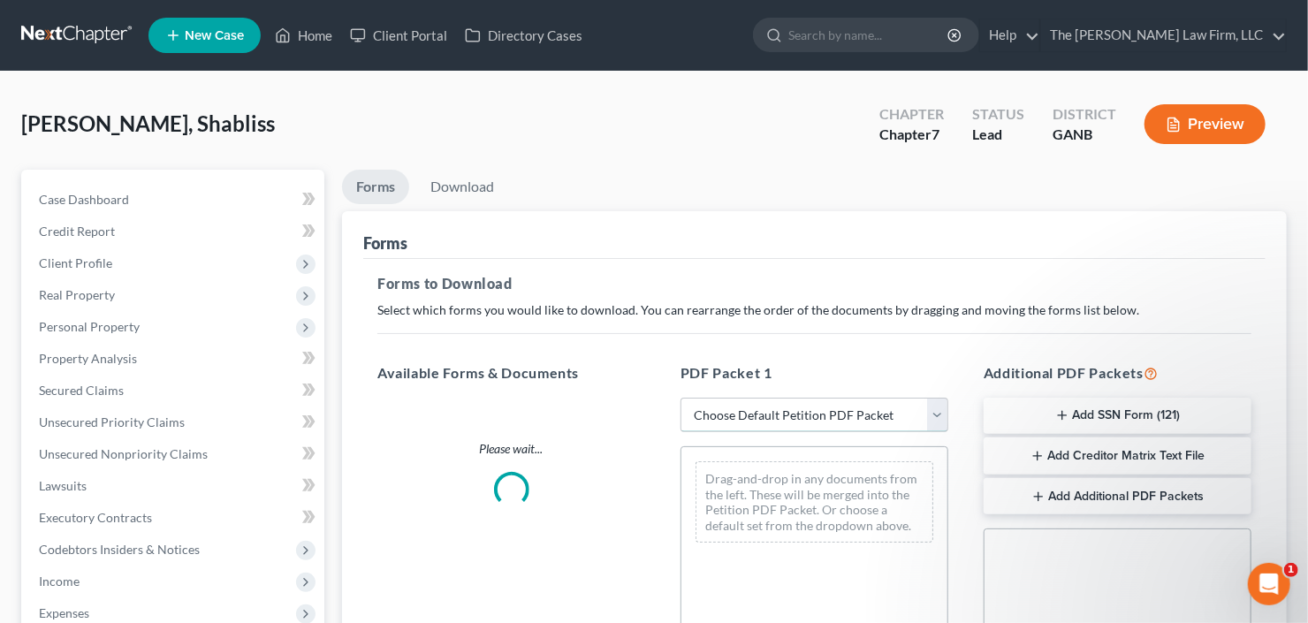
click at [749, 419] on select "Choose Default Petition PDF Packet Complete Bankruptcy Petition (all forms and …" at bounding box center [815, 415] width 268 height 35
click at [681, 398] on select "Choose Default Petition PDF Packet Complete Bankruptcy Petition (all forms and …" at bounding box center [815, 415] width 268 height 35
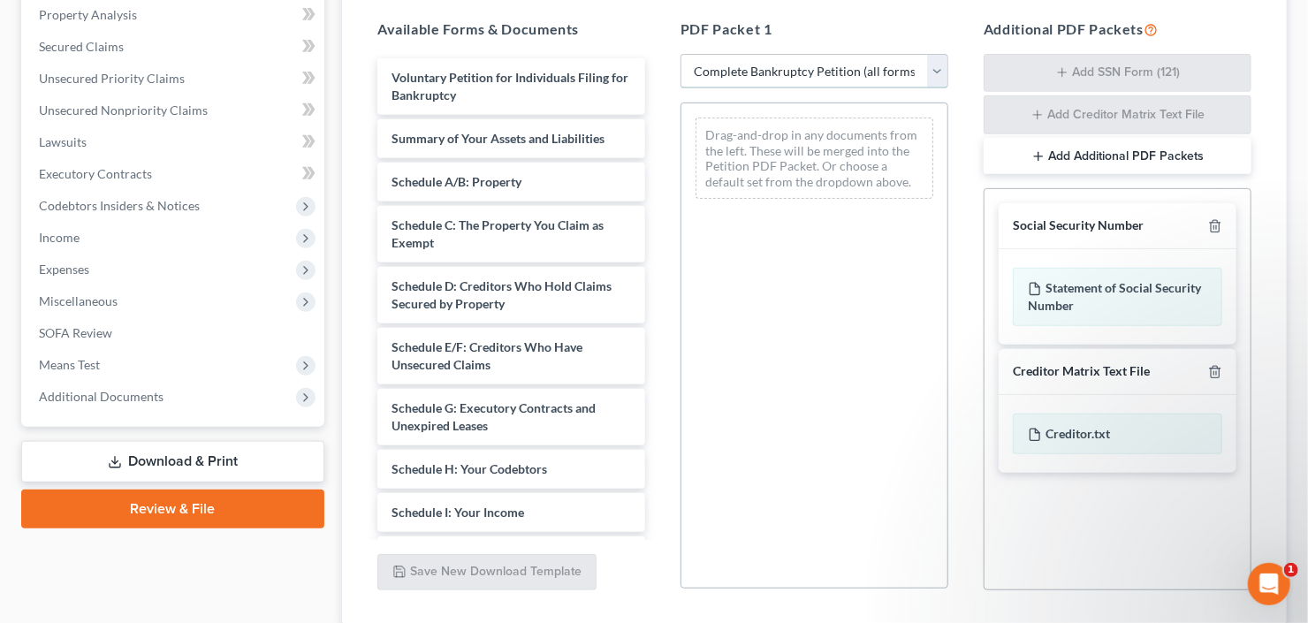
scroll to position [283, 0]
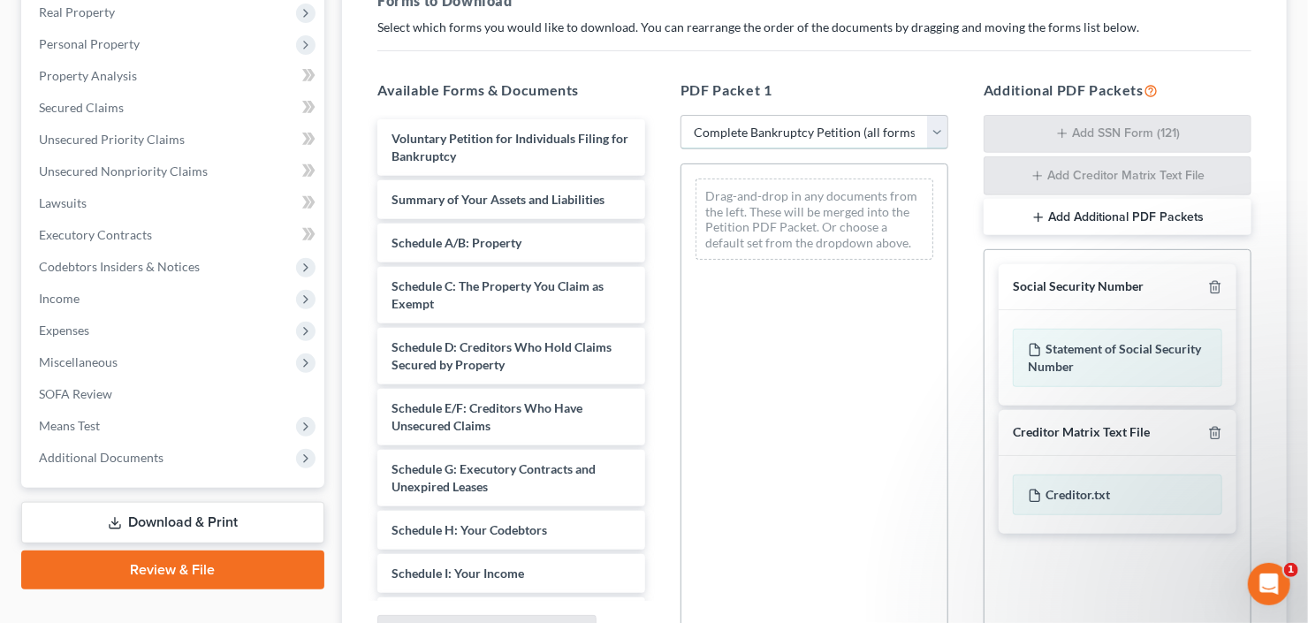
click at [753, 126] on select "Choose Default Petition PDF Packet Complete Bankruptcy Petition (all forms and …" at bounding box center [815, 132] width 268 height 35
click at [681, 115] on select "Choose Default Petition PDF Packet Complete Bankruptcy Petition (all forms and …" at bounding box center [815, 132] width 268 height 35
click at [786, 139] on select "Choose Default Petition PDF Packet Complete Bankruptcy Petition (all forms and …" at bounding box center [815, 132] width 268 height 35
click at [681, 115] on select "Choose Default Petition PDF Packet Complete Bankruptcy Petition (all forms and …" at bounding box center [815, 132] width 268 height 35
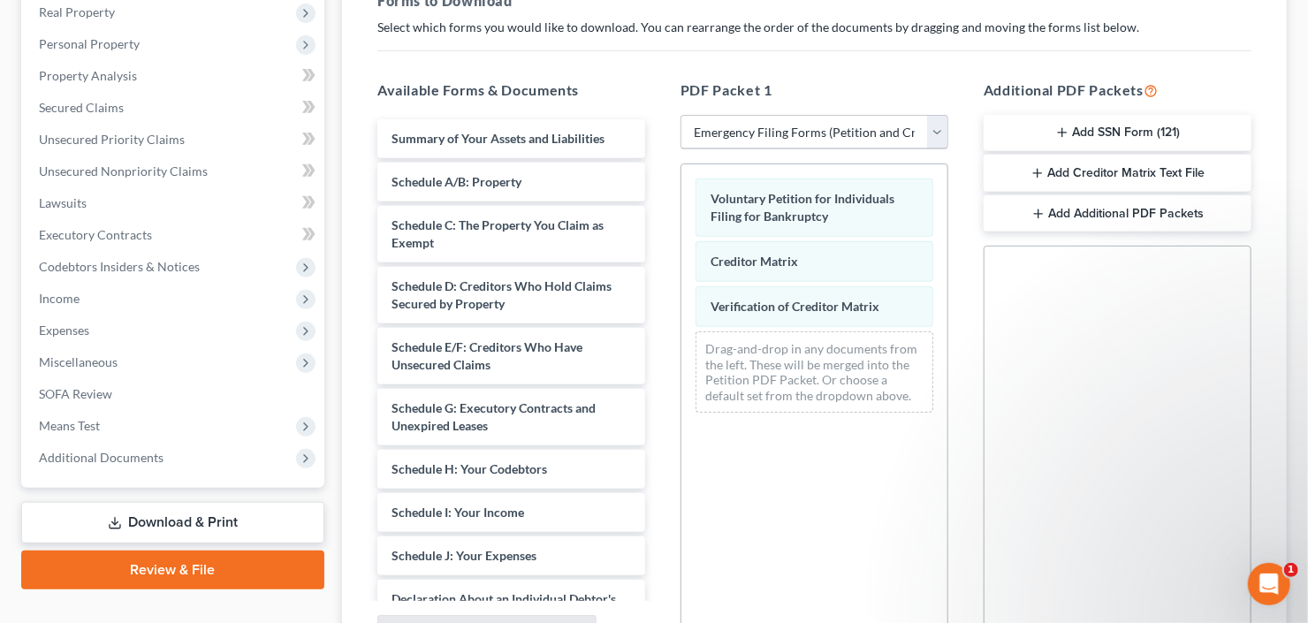
click at [827, 110] on div "PDF Packet 1 Choose Default Petition PDF Packet Complete Bankruptcy Petition (a…" at bounding box center [814, 364] width 303 height 599
click at [826, 130] on select "Choose Default Petition PDF Packet Complete Bankruptcy Petition (all forms and …" at bounding box center [815, 132] width 268 height 35
select select "0"
click at [681, 115] on select "Choose Default Petition PDF Packet Complete Bankruptcy Petition (all forms and …" at bounding box center [815, 132] width 268 height 35
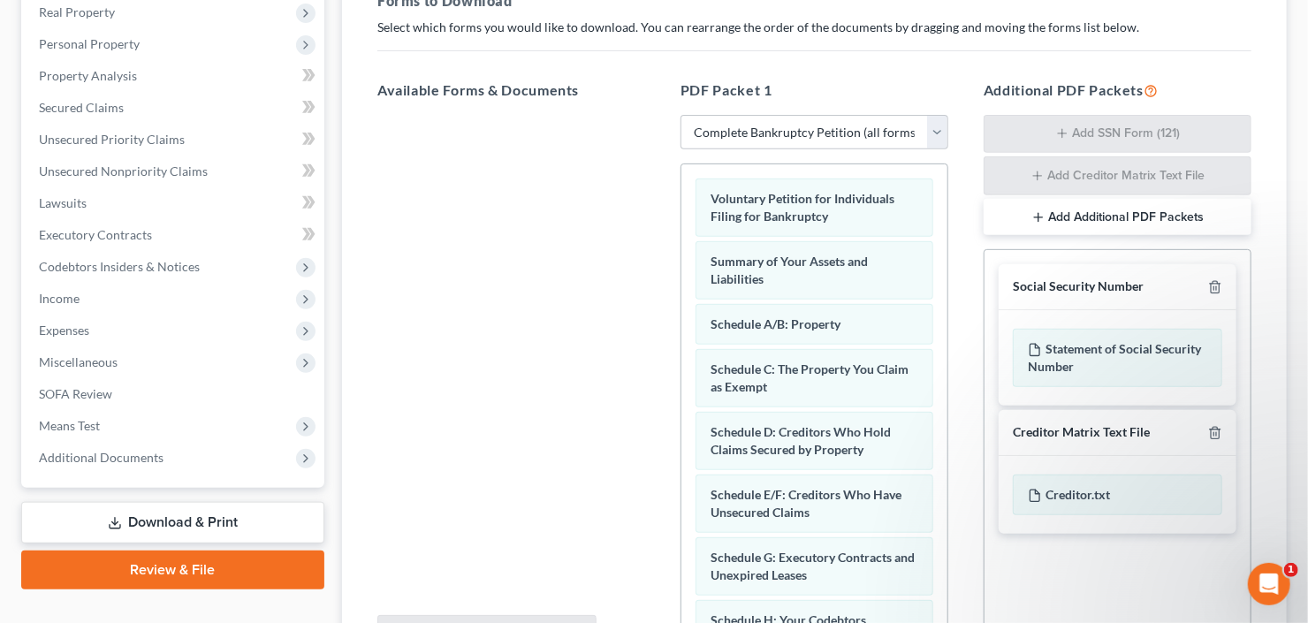
click at [1218, 274] on div "Social Security Number" at bounding box center [1118, 287] width 238 height 46
click at [1217, 282] on icon "button" at bounding box center [1215, 287] width 14 height 14
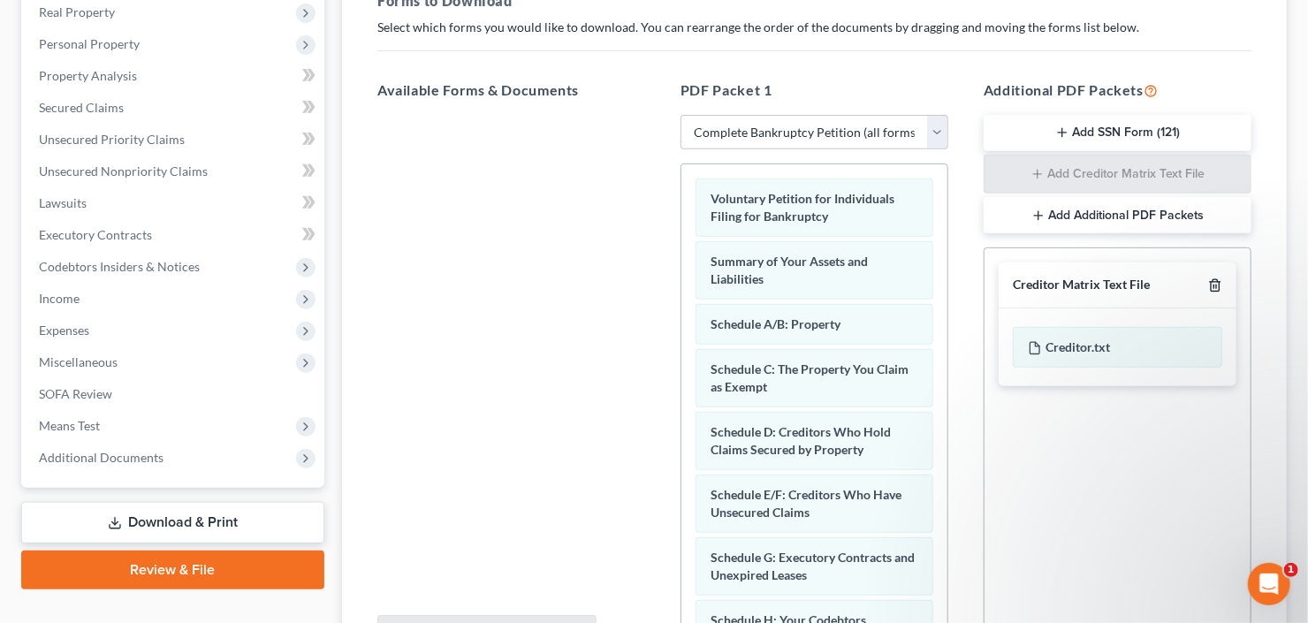
click at [1217, 282] on icon "button" at bounding box center [1215, 285] width 14 height 14
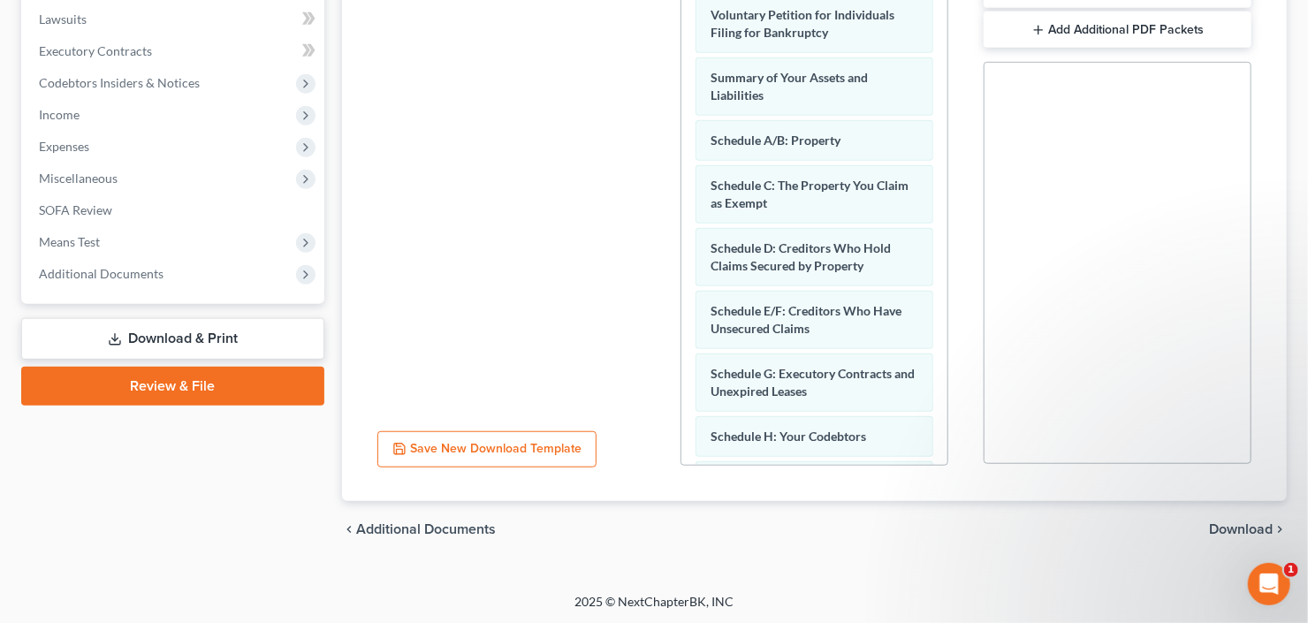
click at [1248, 527] on span "Download" at bounding box center [1241, 529] width 64 height 14
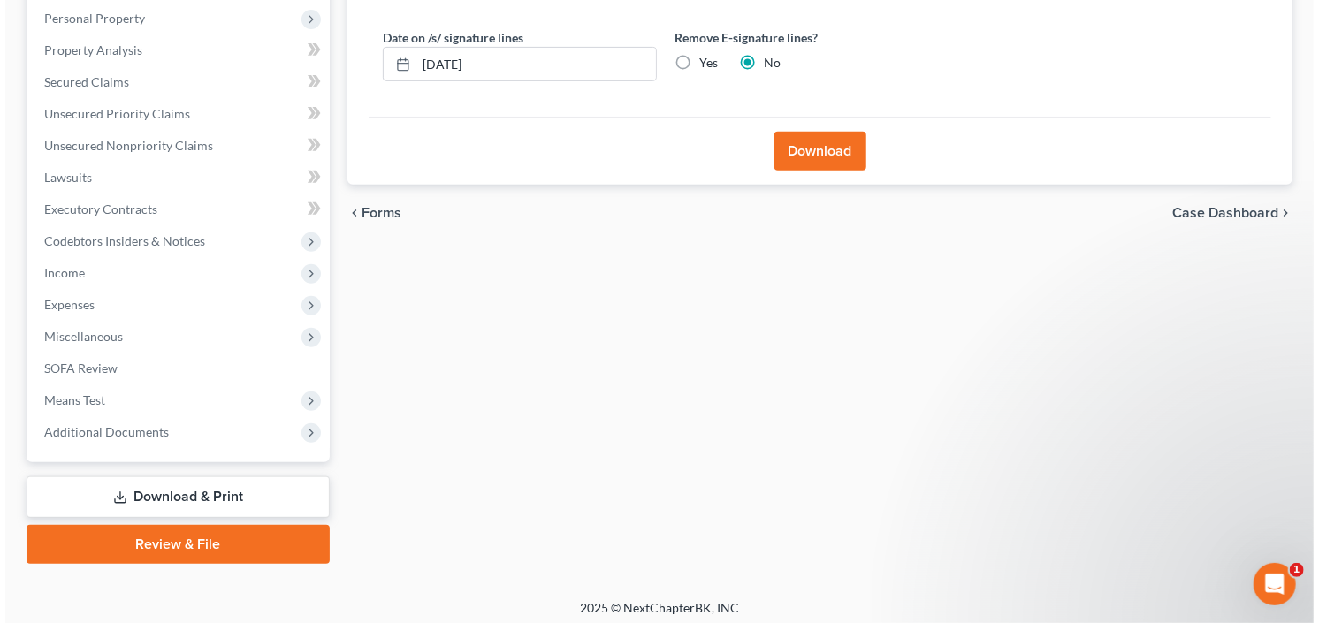
scroll to position [0, 0]
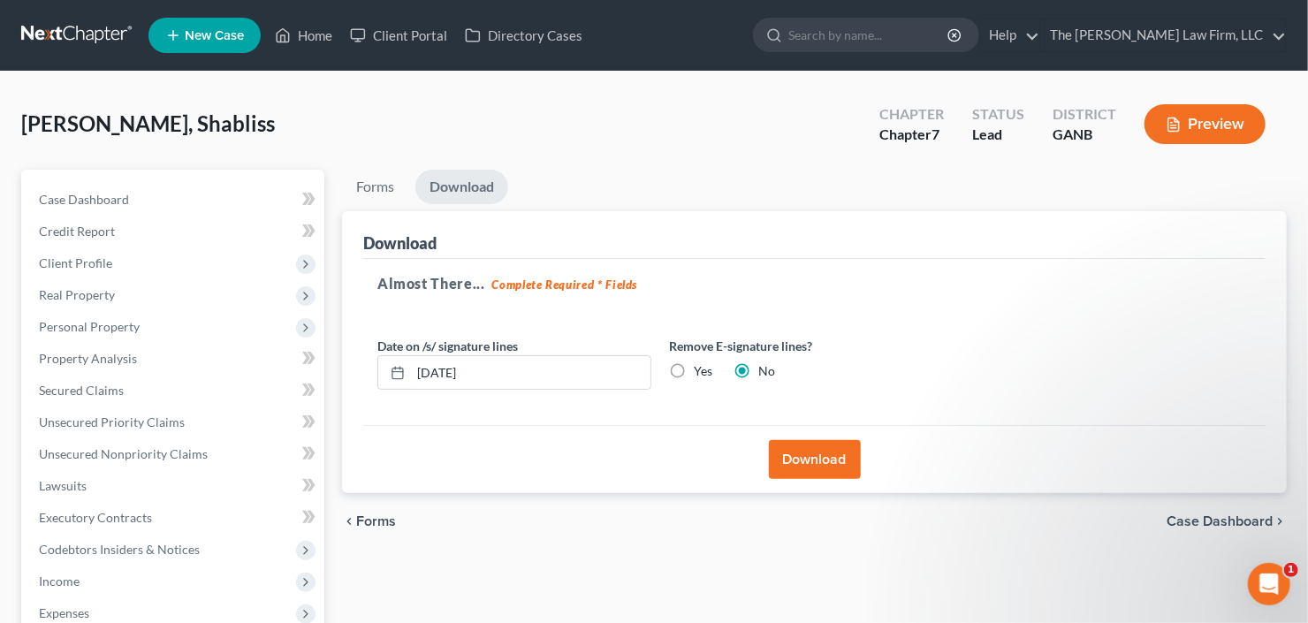
click at [805, 436] on div "Download" at bounding box center [814, 459] width 902 height 68
click at [814, 459] on button "Download" at bounding box center [815, 459] width 92 height 39
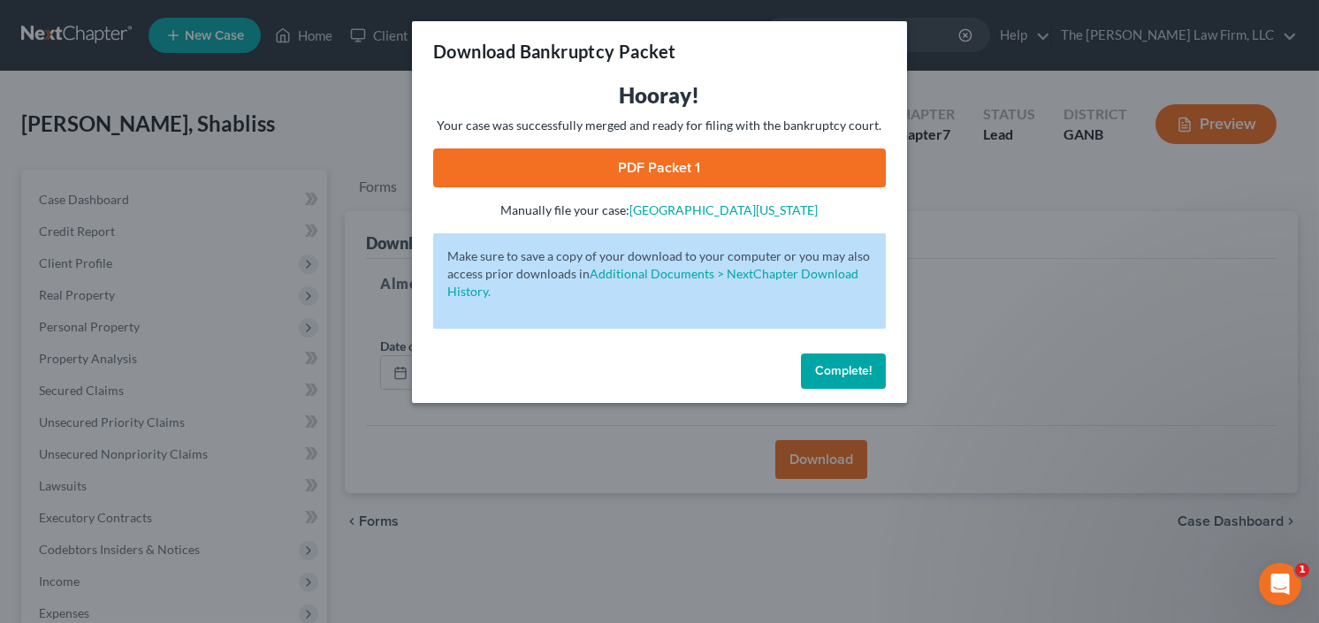
click at [592, 151] on link "PDF Packet 1" at bounding box center [659, 167] width 452 height 39
